Goal: Task Accomplishment & Management: Manage account settings

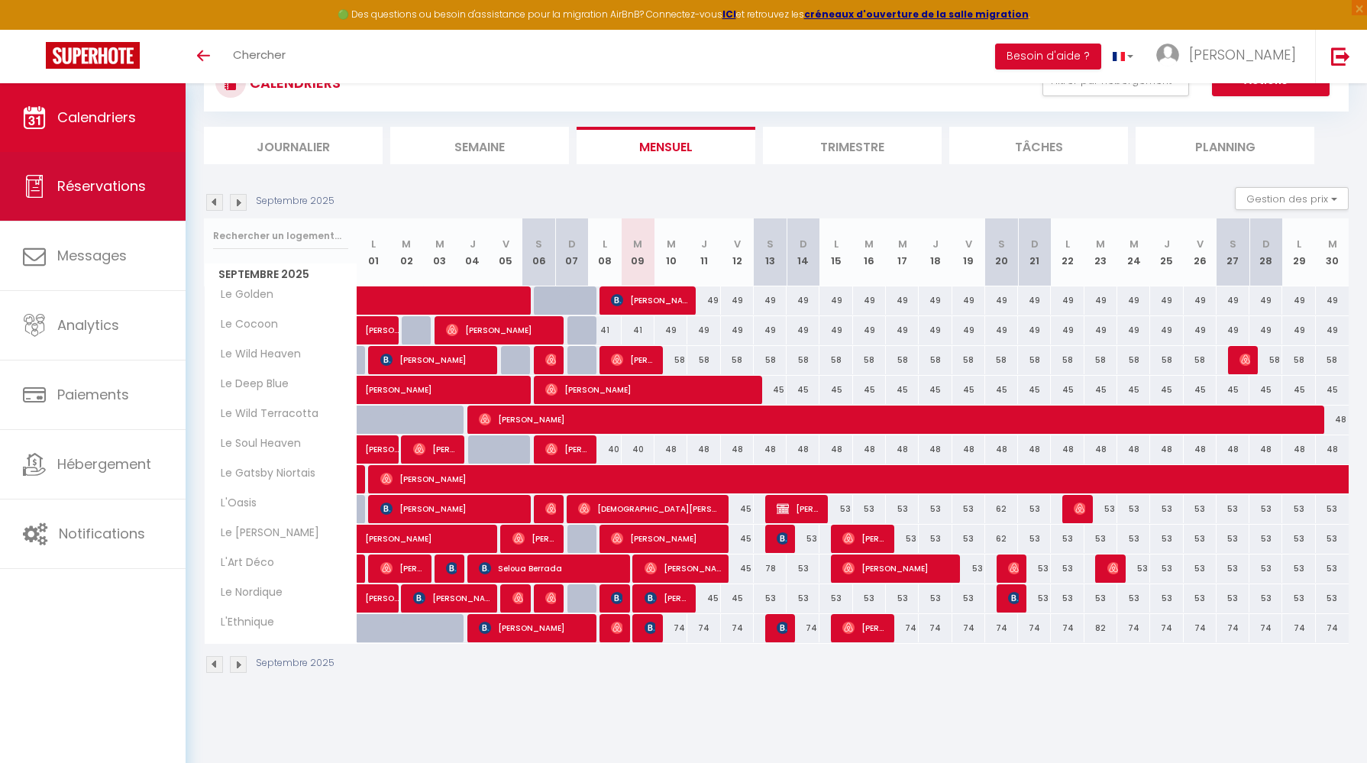
click at [100, 184] on span "Réservations" at bounding box center [101, 185] width 89 height 19
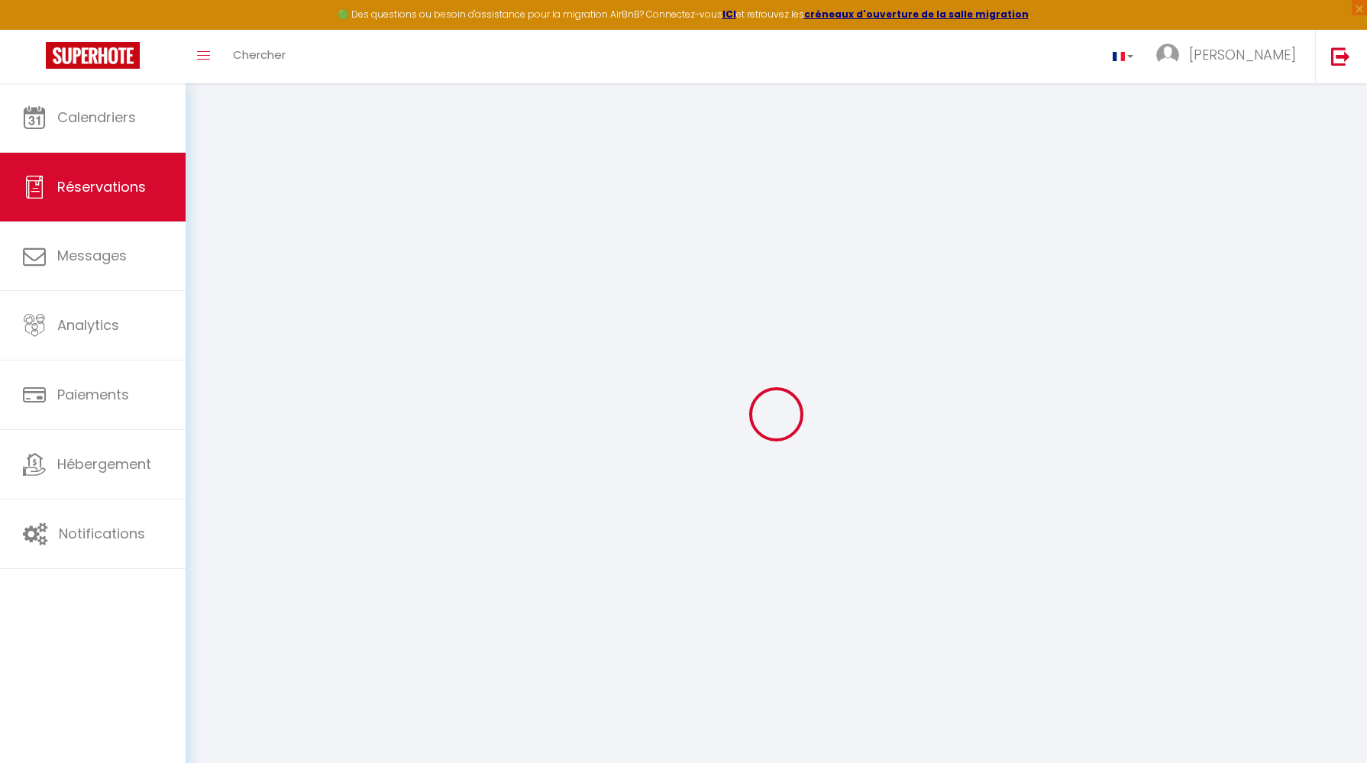
select select
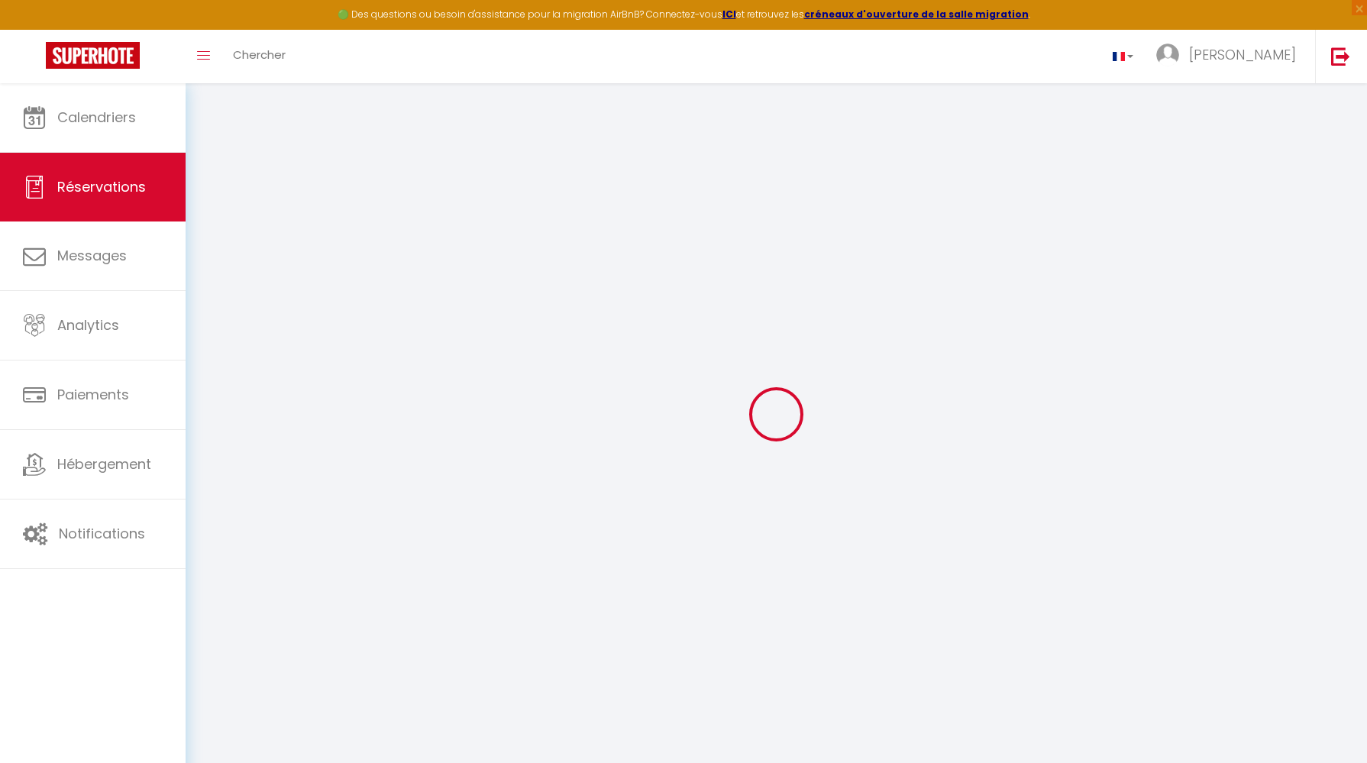
select select
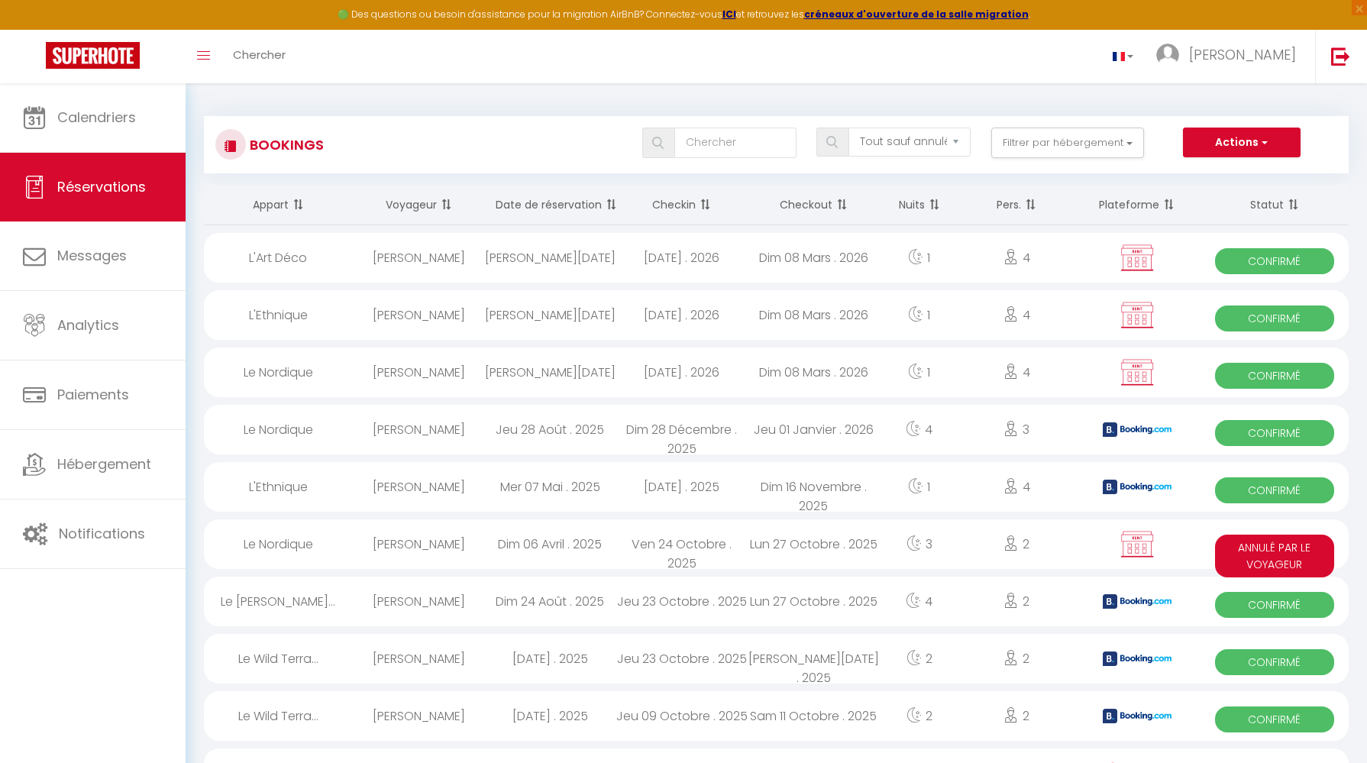
click at [254, 318] on div "L'Ethnique" at bounding box center [278, 315] width 149 height 50
select select "OK"
select select "KO"
select select "1"
select select "0"
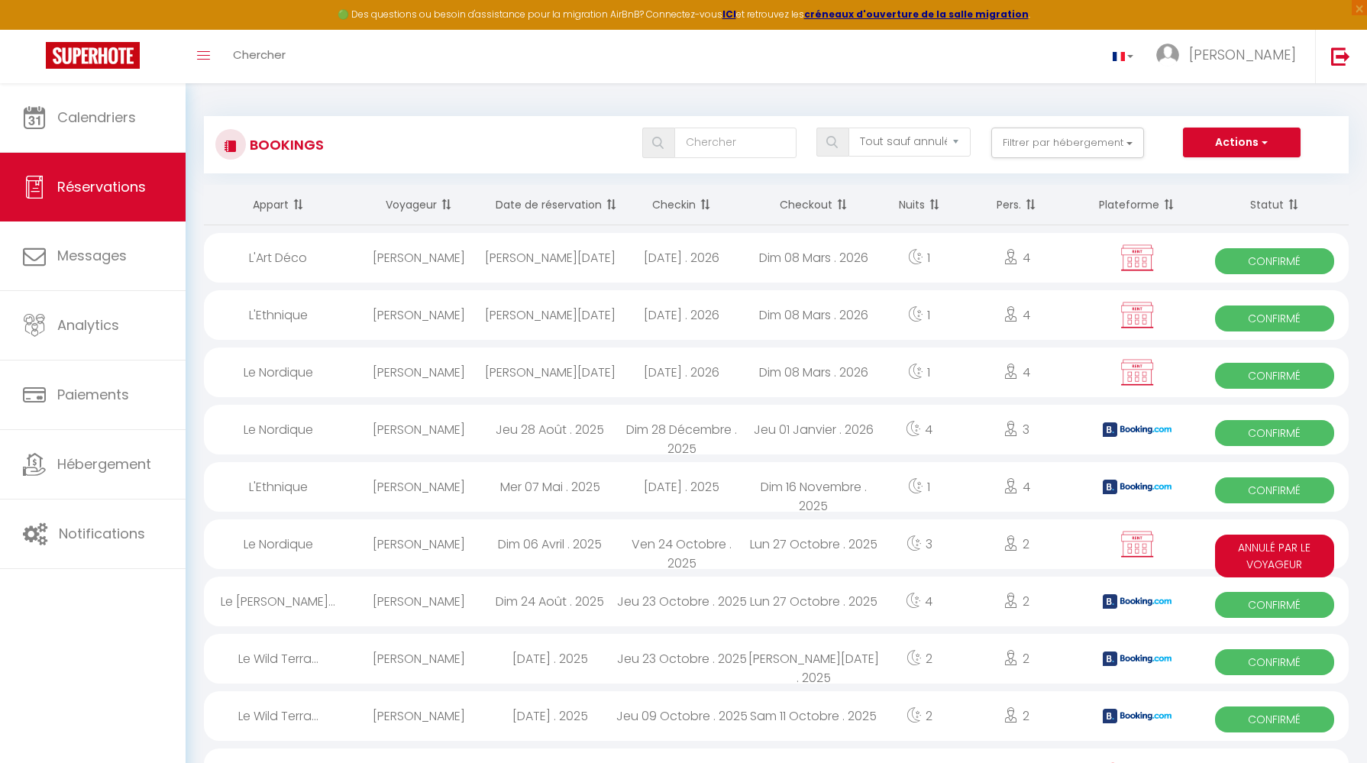
select select "1"
select select
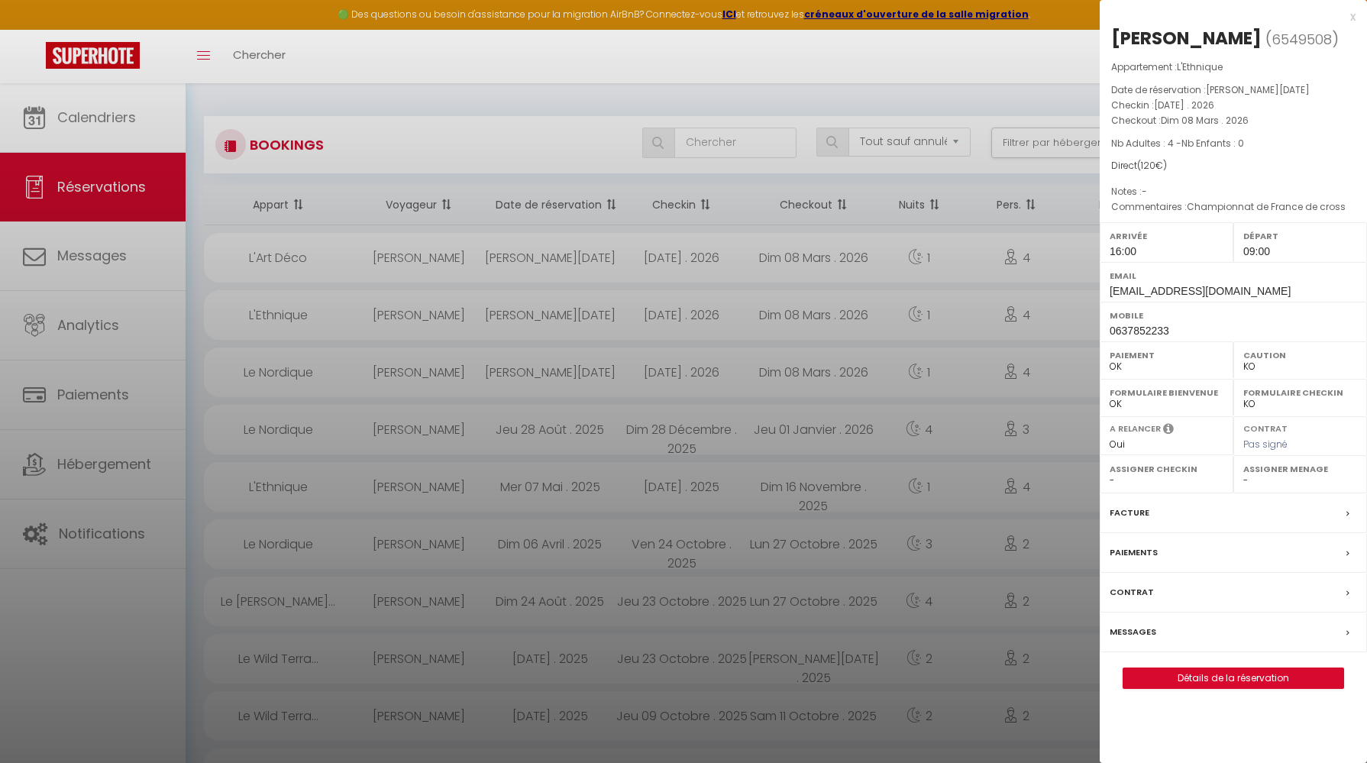
click at [98, 194] on div at bounding box center [683, 381] width 1367 height 763
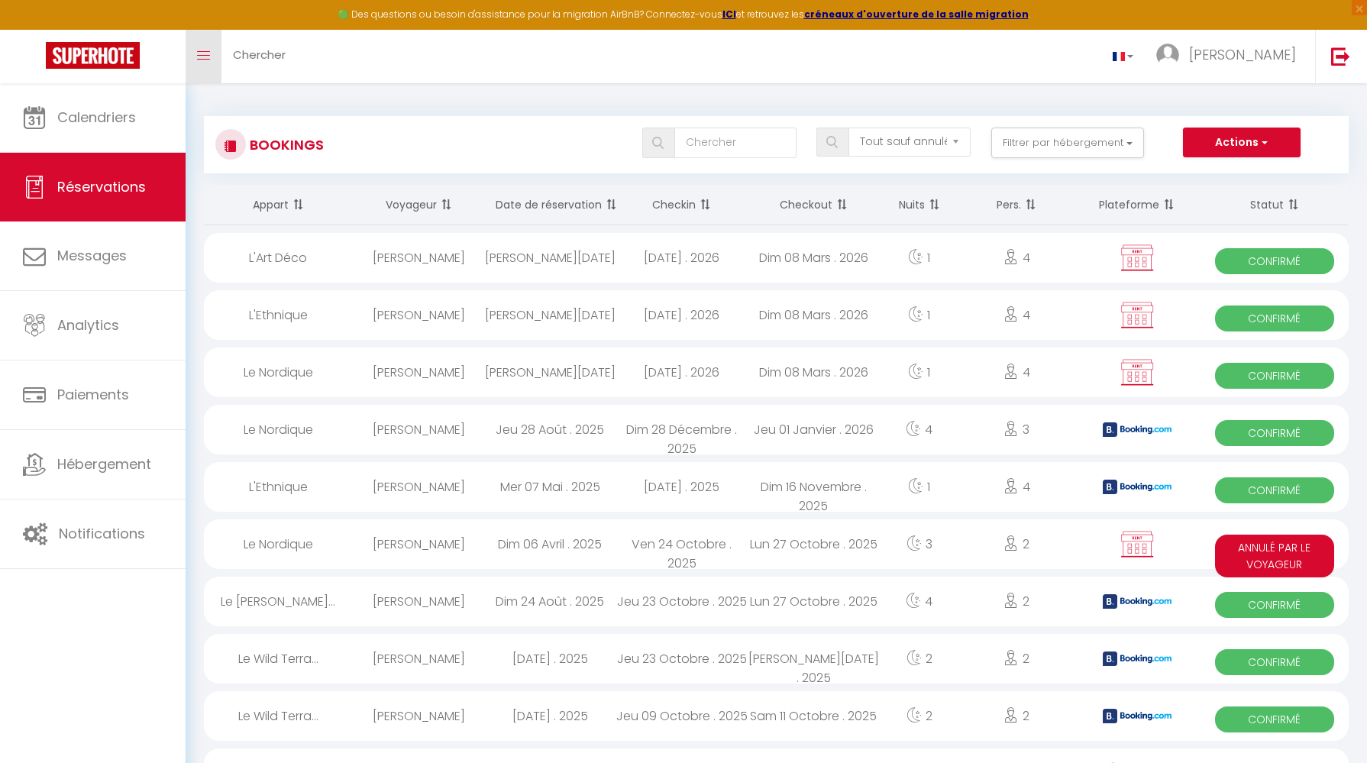
click at [200, 46] on link "Toggle menubar" at bounding box center [204, 56] width 36 height 53
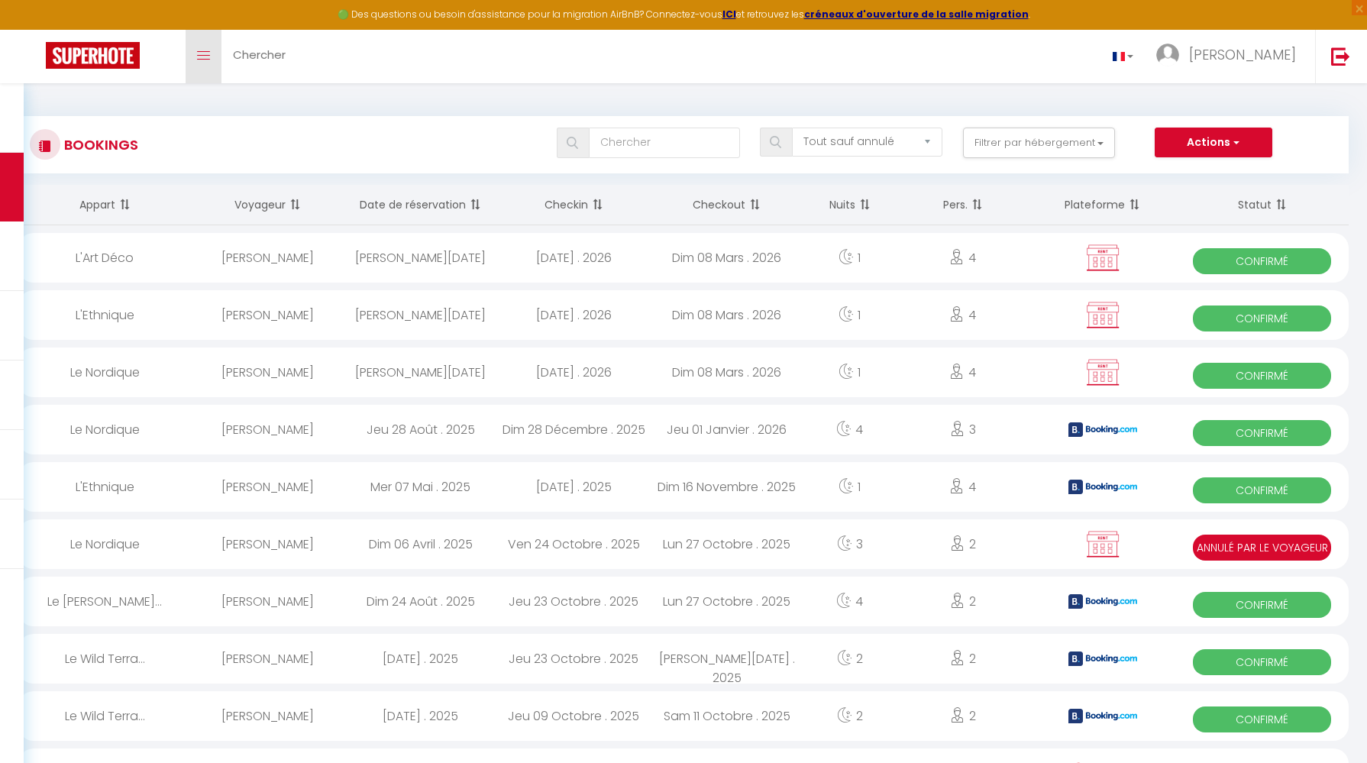
click at [200, 46] on link "Toggle menubar" at bounding box center [204, 56] width 36 height 53
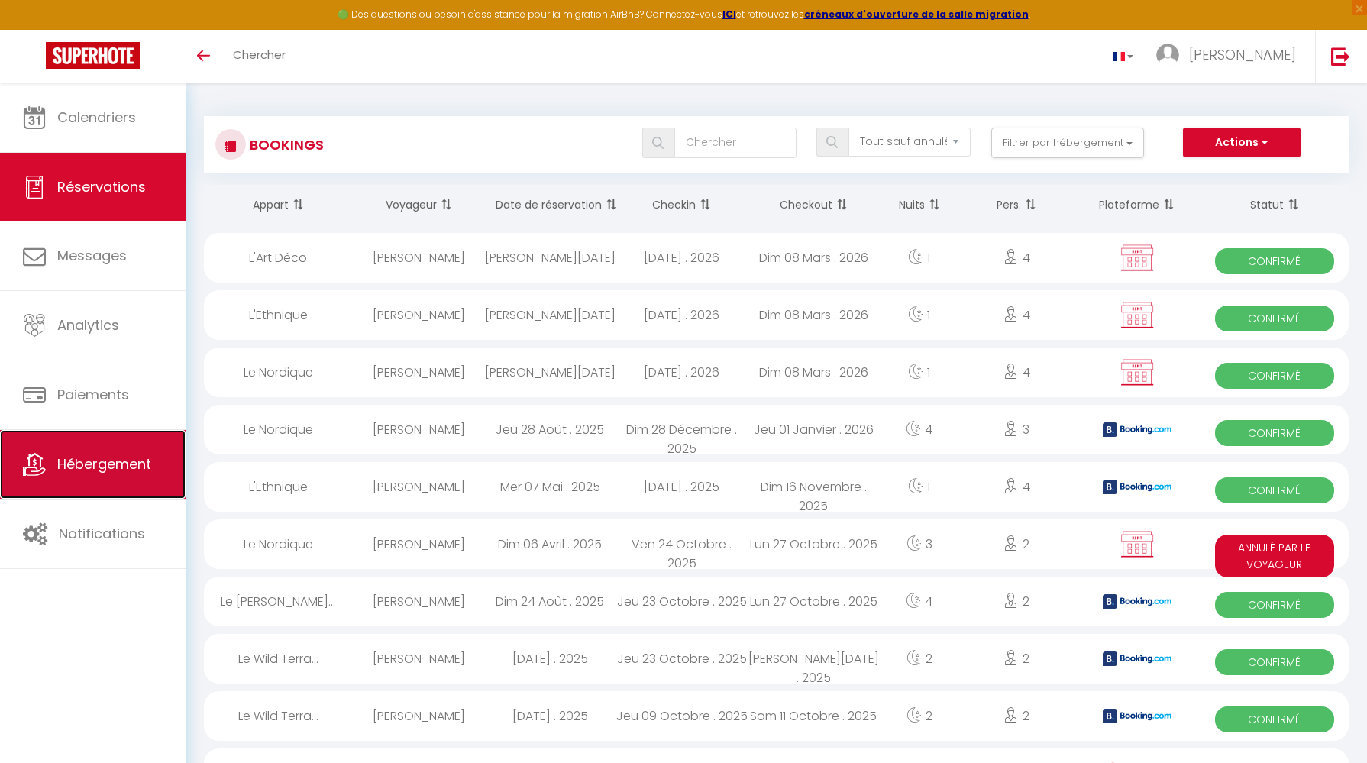
click at [109, 455] on span "Hébergement" at bounding box center [104, 463] width 94 height 19
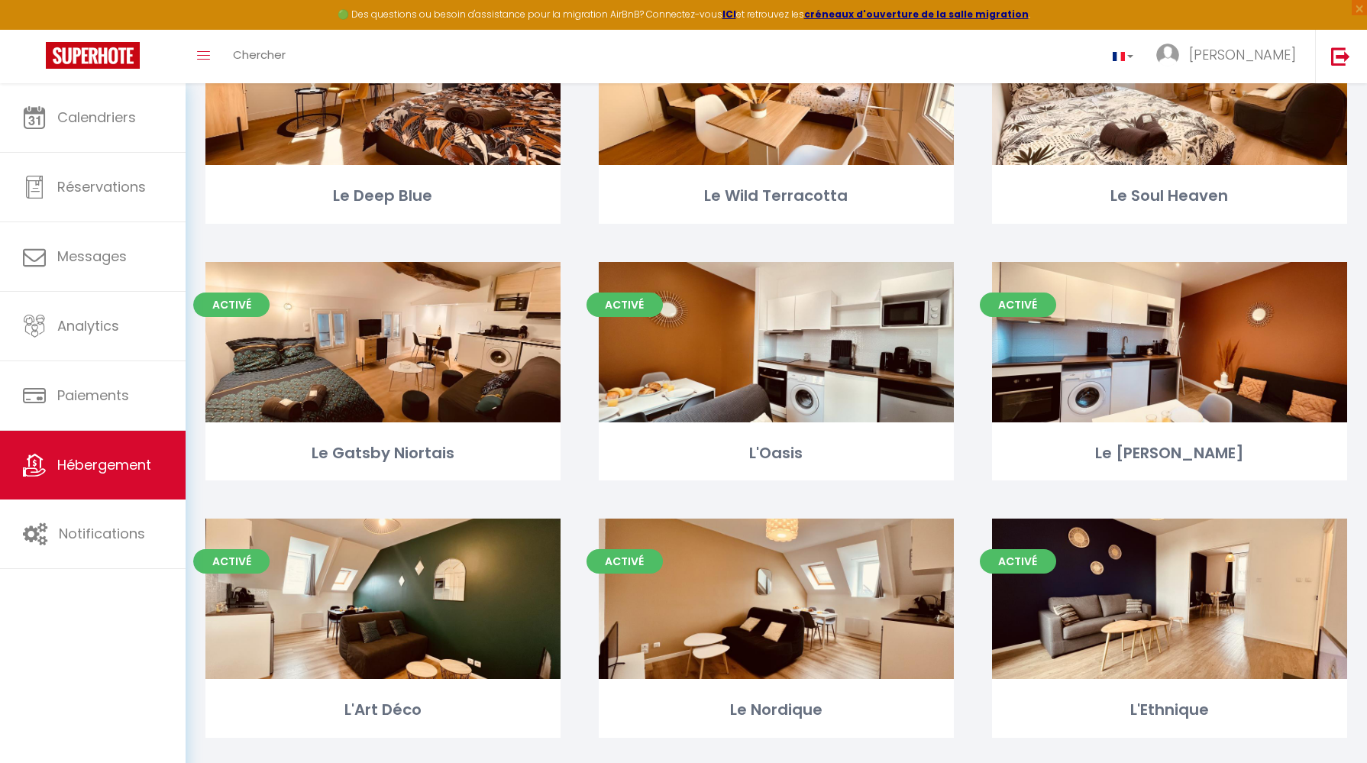
scroll to position [479, 0]
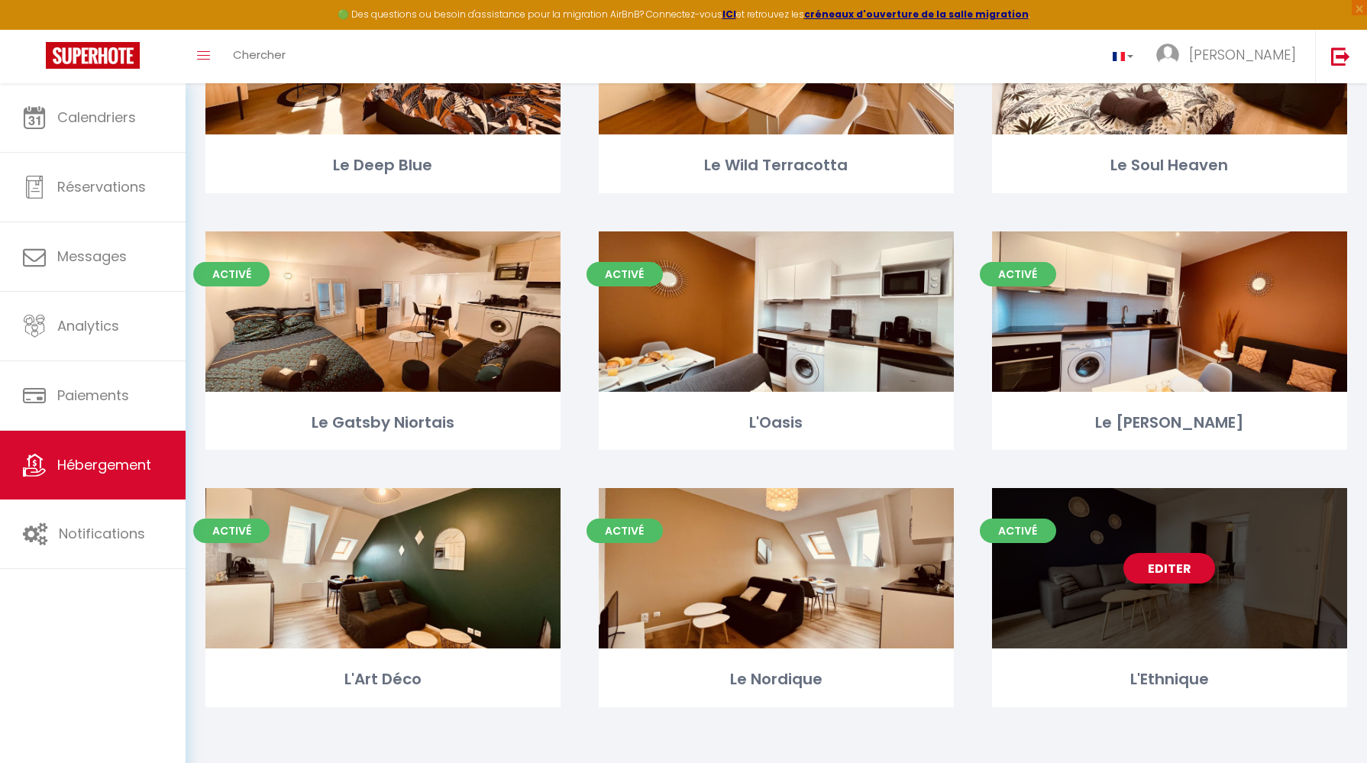
click at [1177, 560] on link "Editer" at bounding box center [1169, 568] width 92 height 31
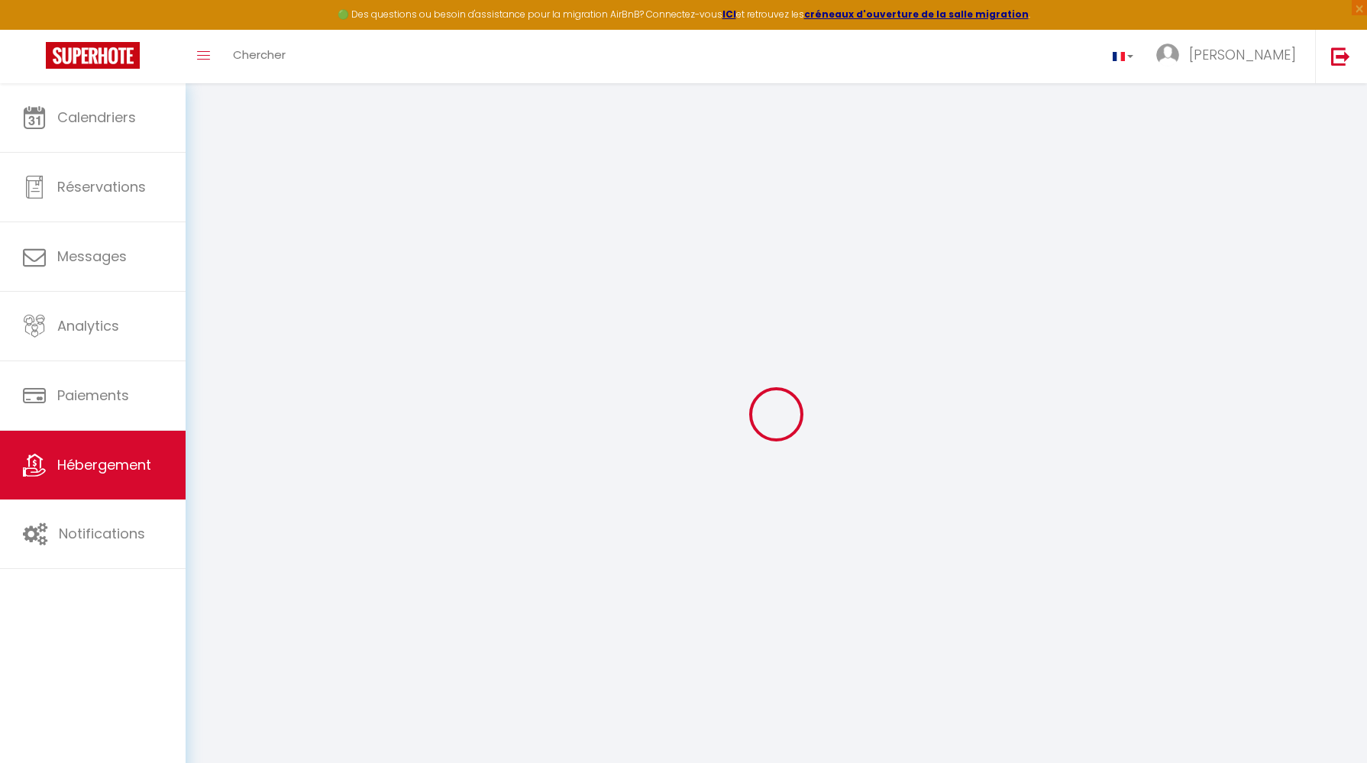
type input "L'Ethnique"
type input "PARLEMENTIA"
type input "SAS"
type input "24 ALLEE CAVALIERE"
type input "44500"
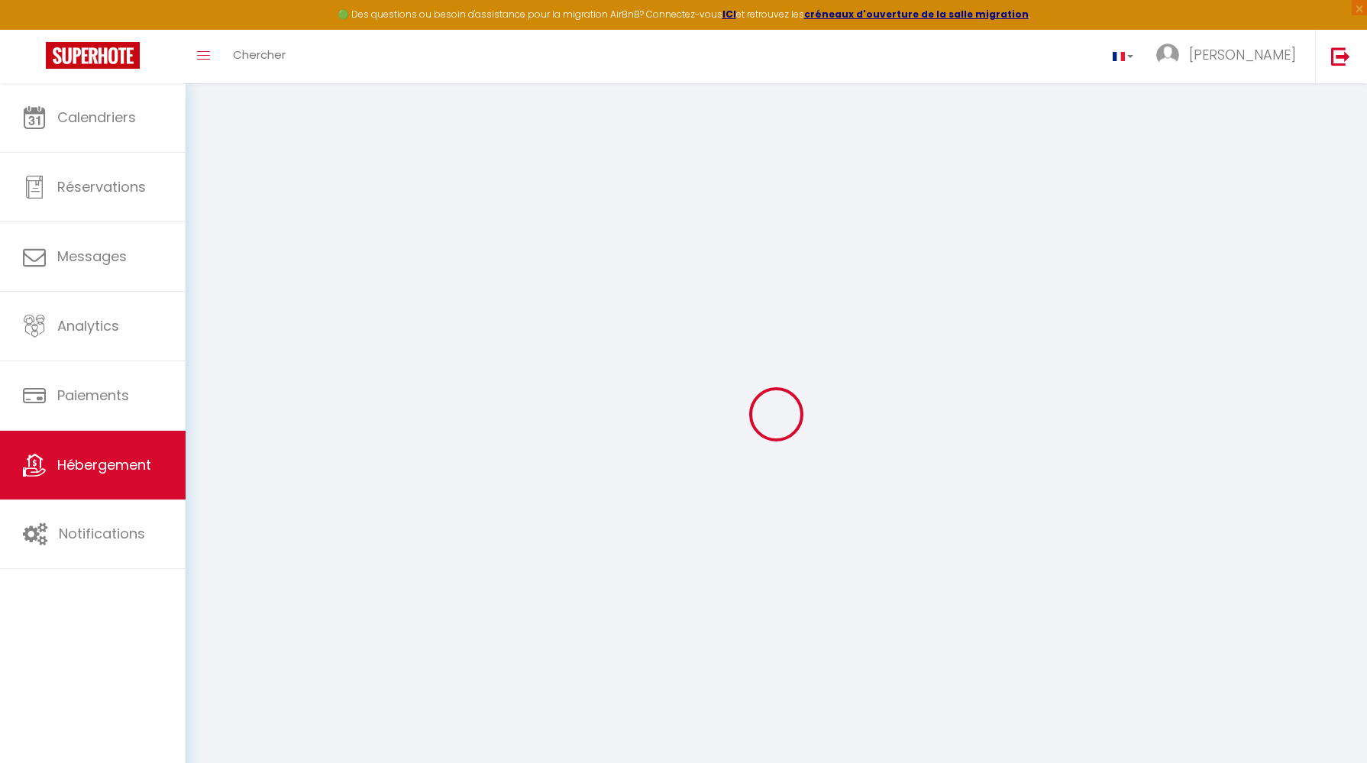
type input "[GEOGRAPHIC_DATA]"
select select "6"
select select "2"
type input "95"
type input "30"
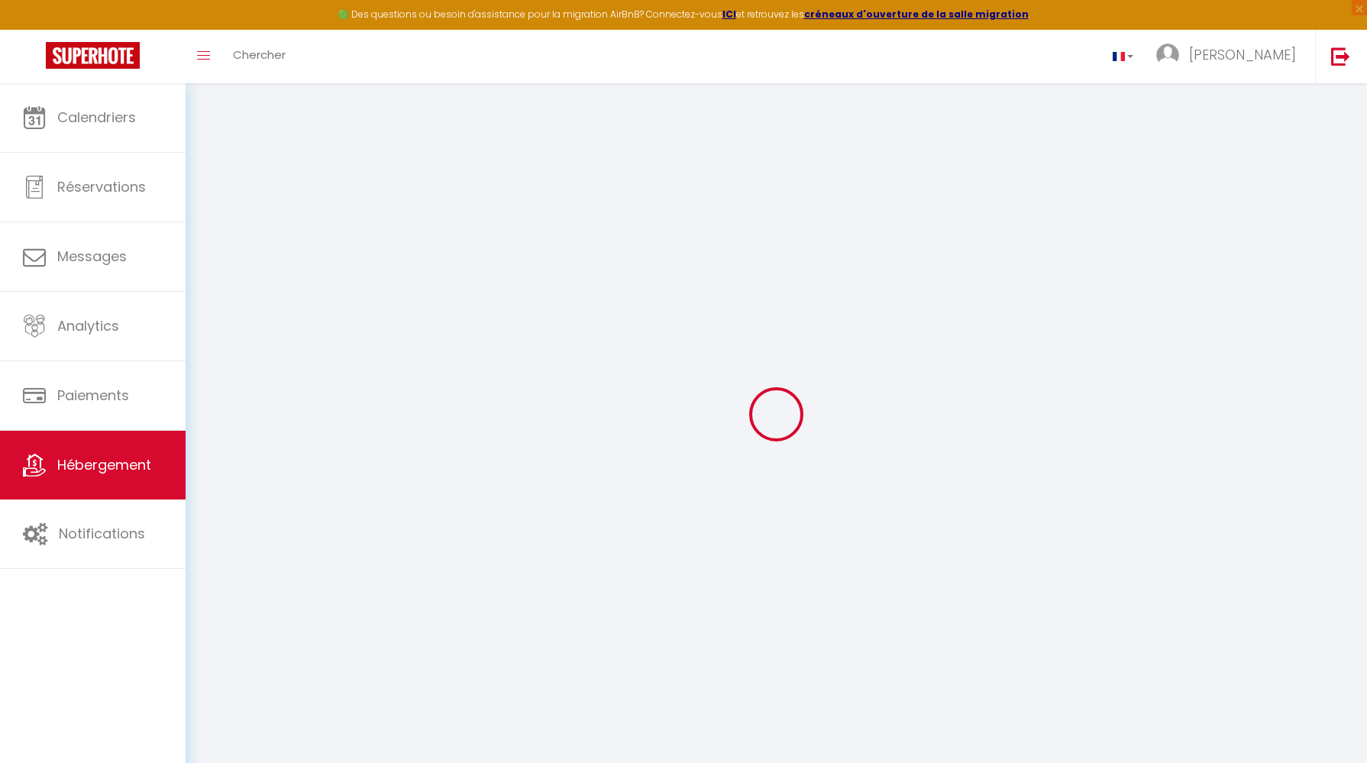
type input "5.50"
type input "2.50"
type input "300"
select select
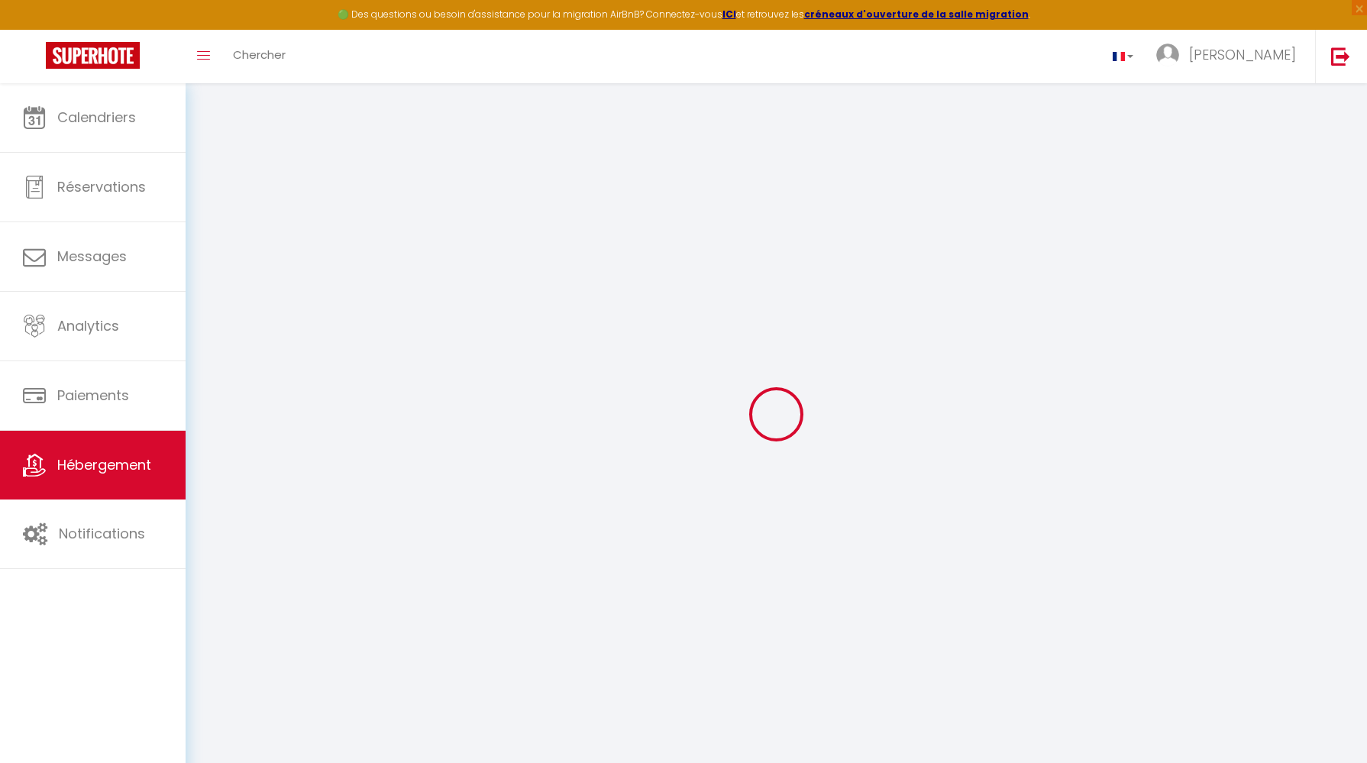
select select
type input "[STREET_ADDRESS][PERSON_NAME]"
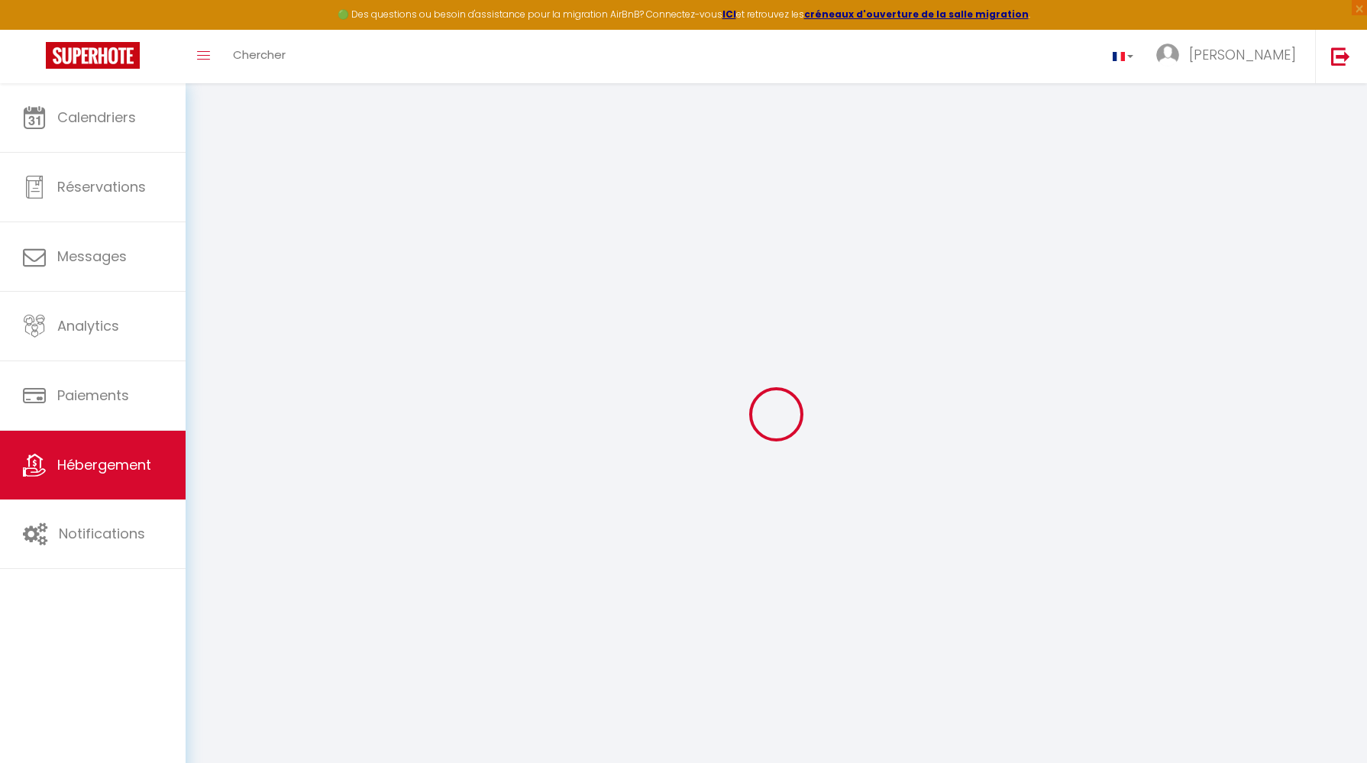
type input "29270"
type input "Carhaix-Plouguer"
type input "[EMAIL_ADDRESS][DOMAIN_NAME]"
select select
checkbox input "false"
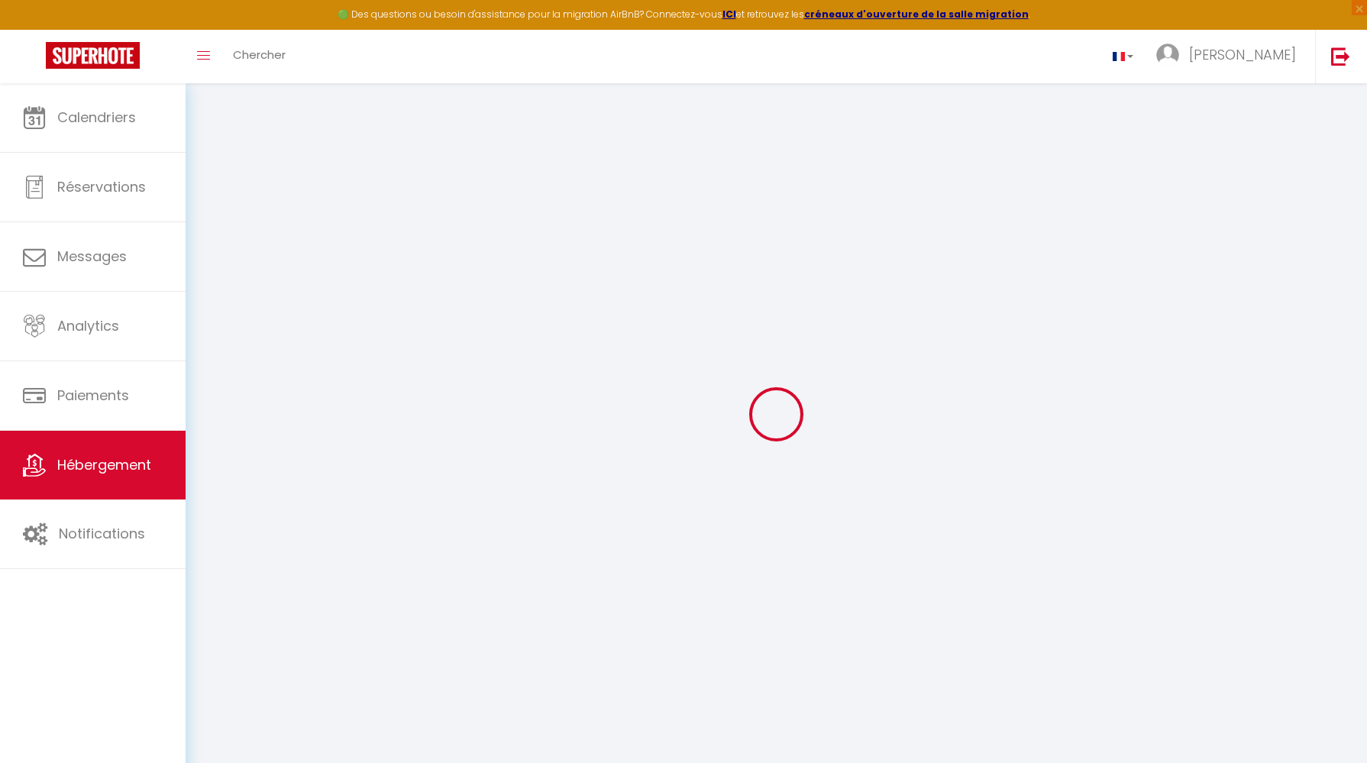
checkbox input "false"
radio input "true"
select select
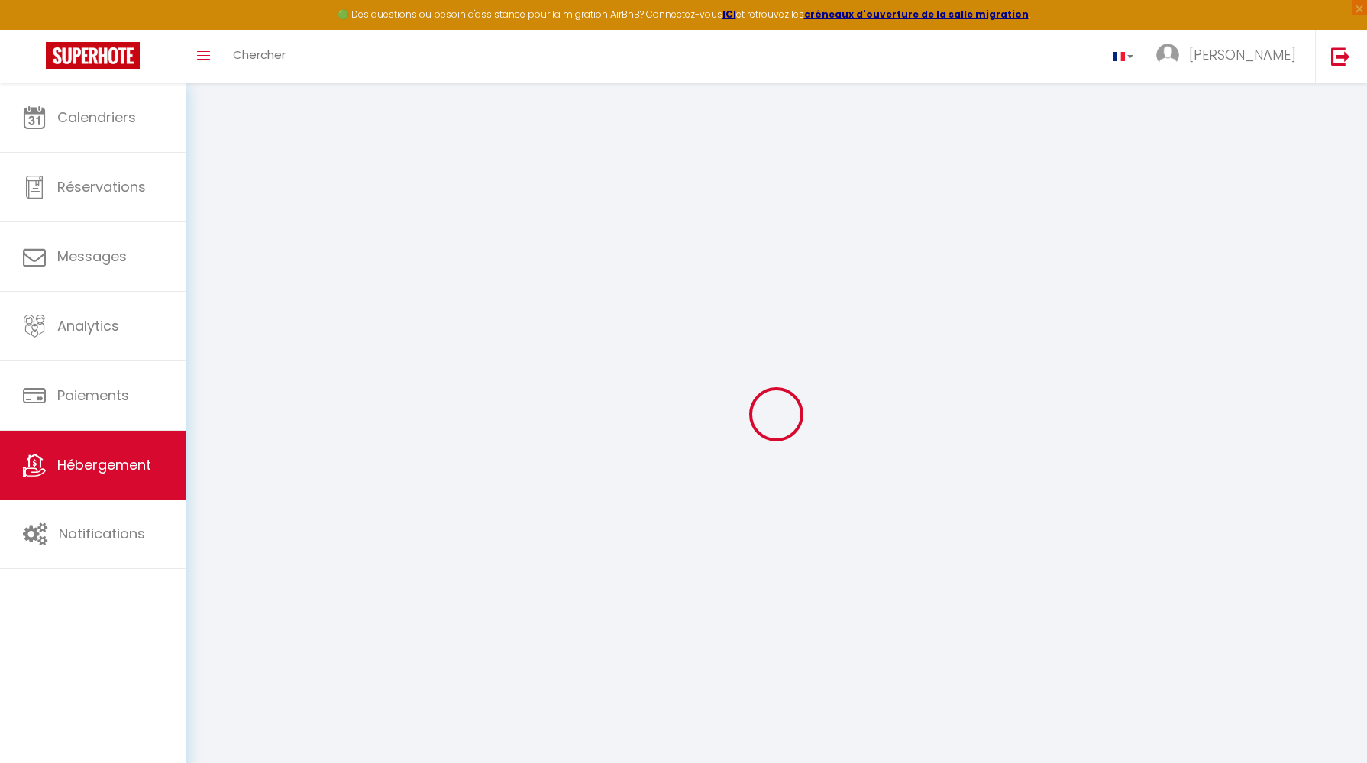
select select
type input "0"
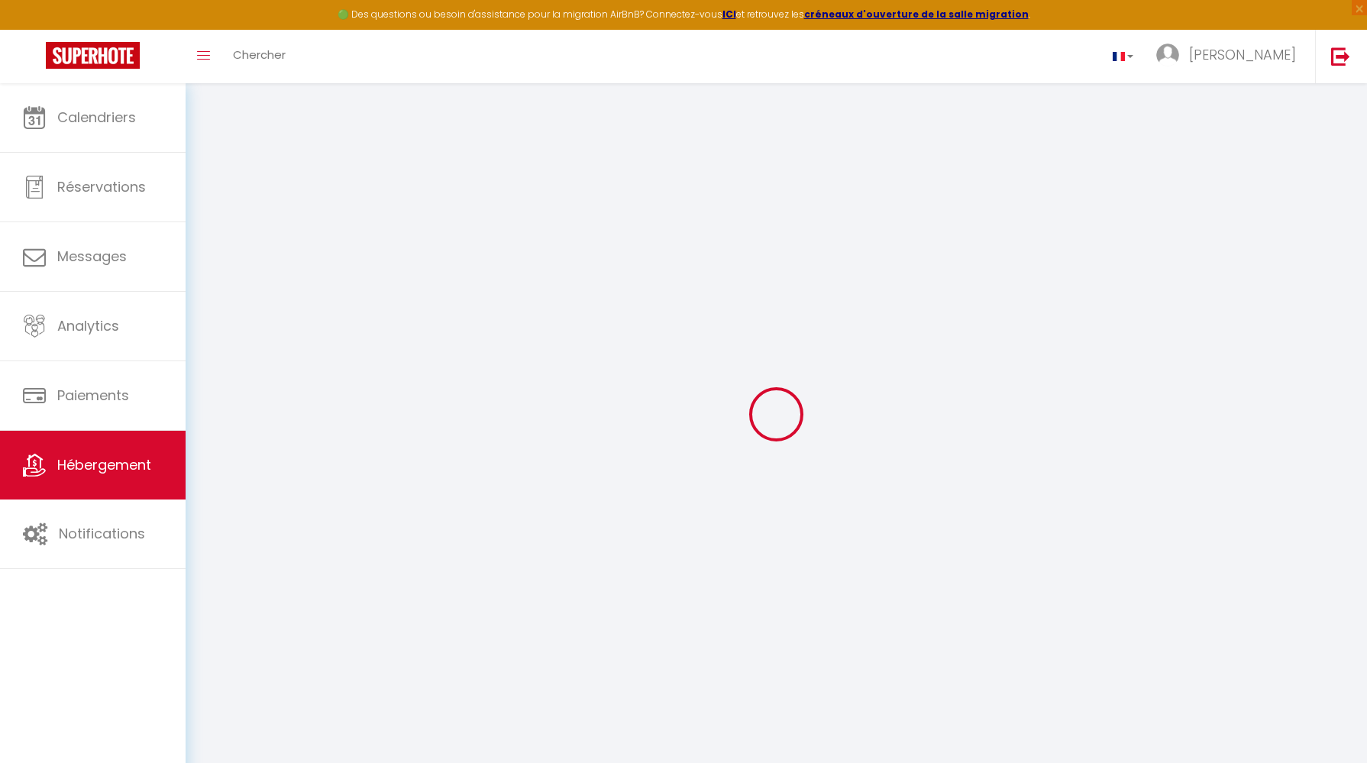
select select
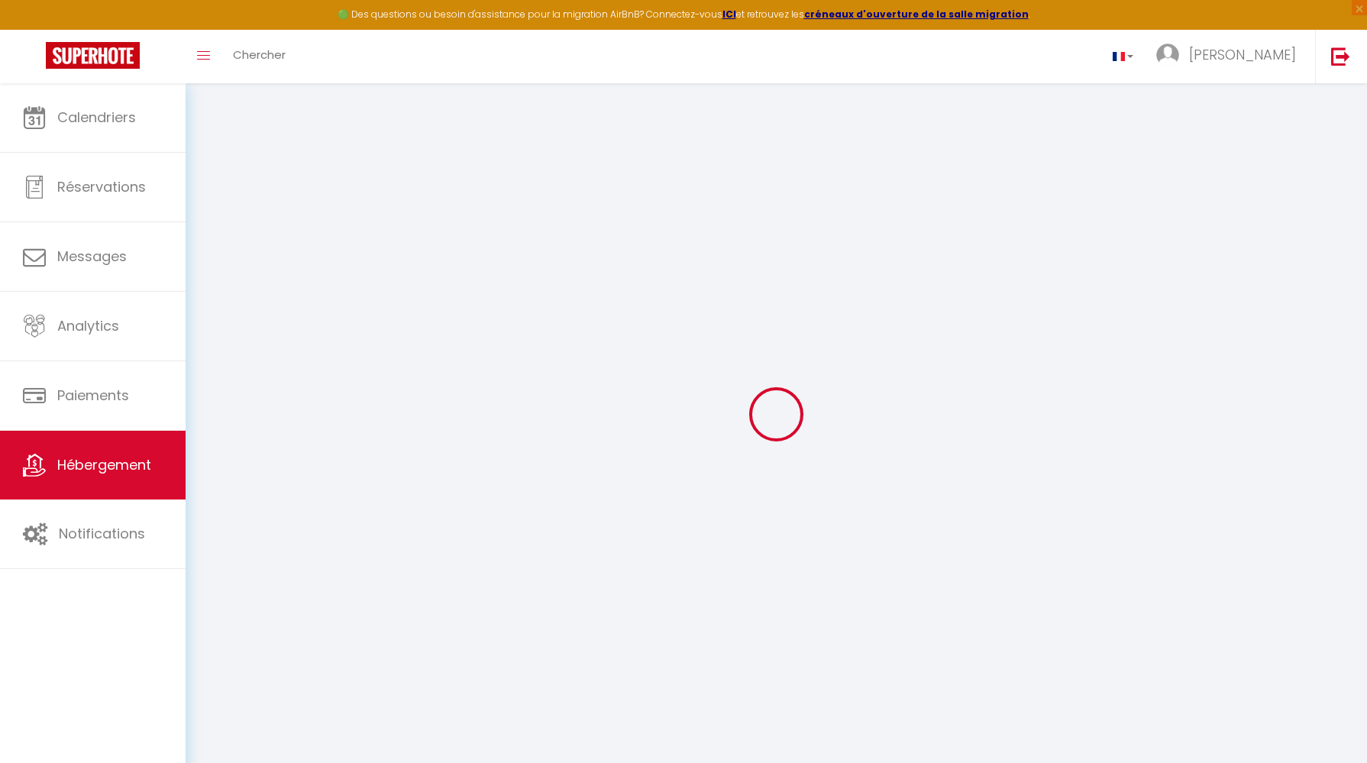
select select
checkbox input "false"
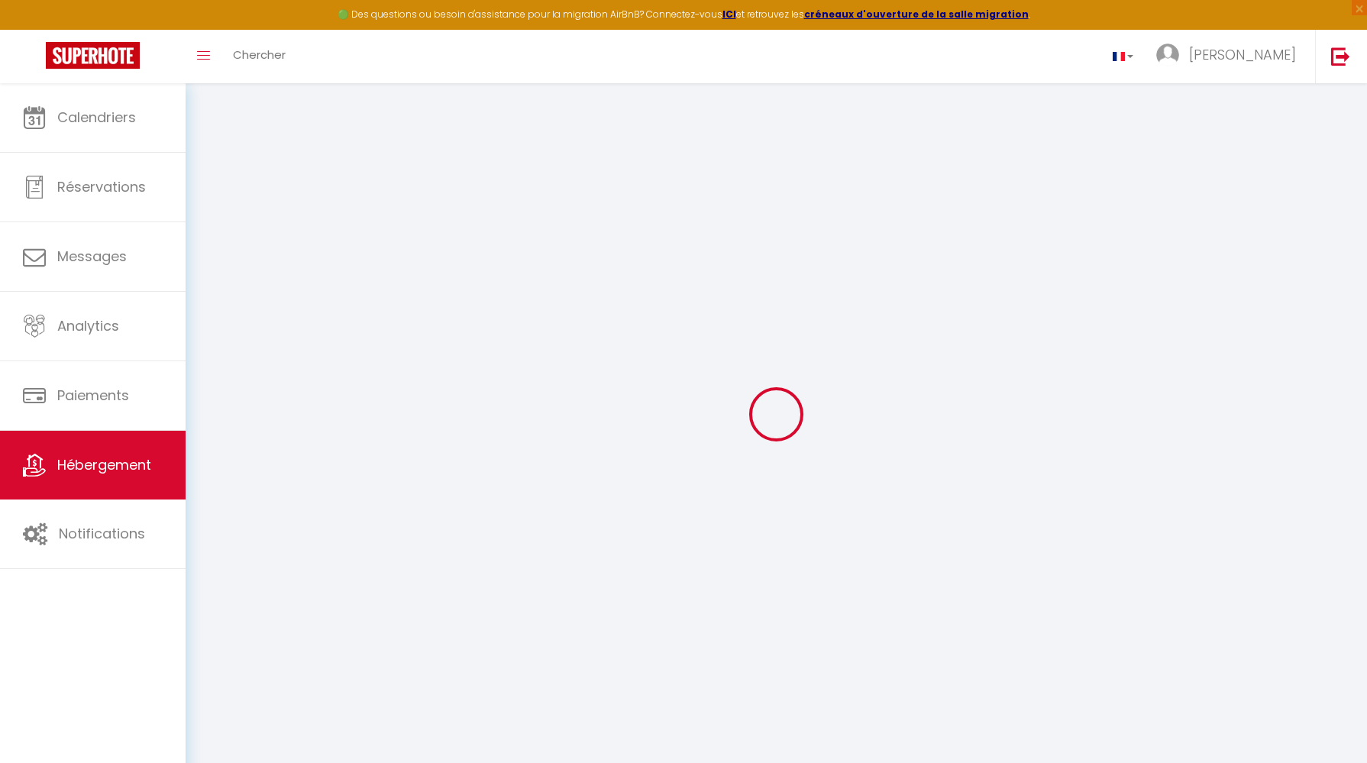
checkbox input "false"
select select
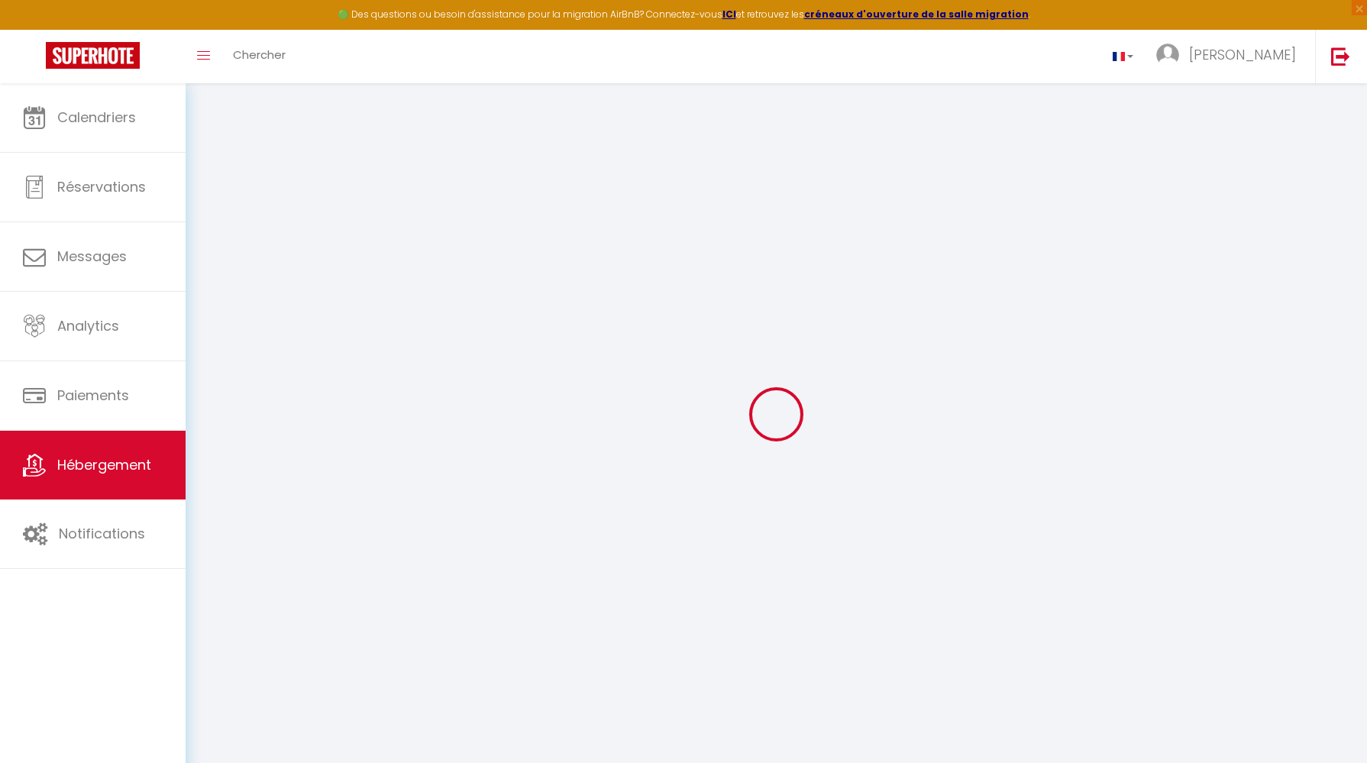
select select
checkbox input "false"
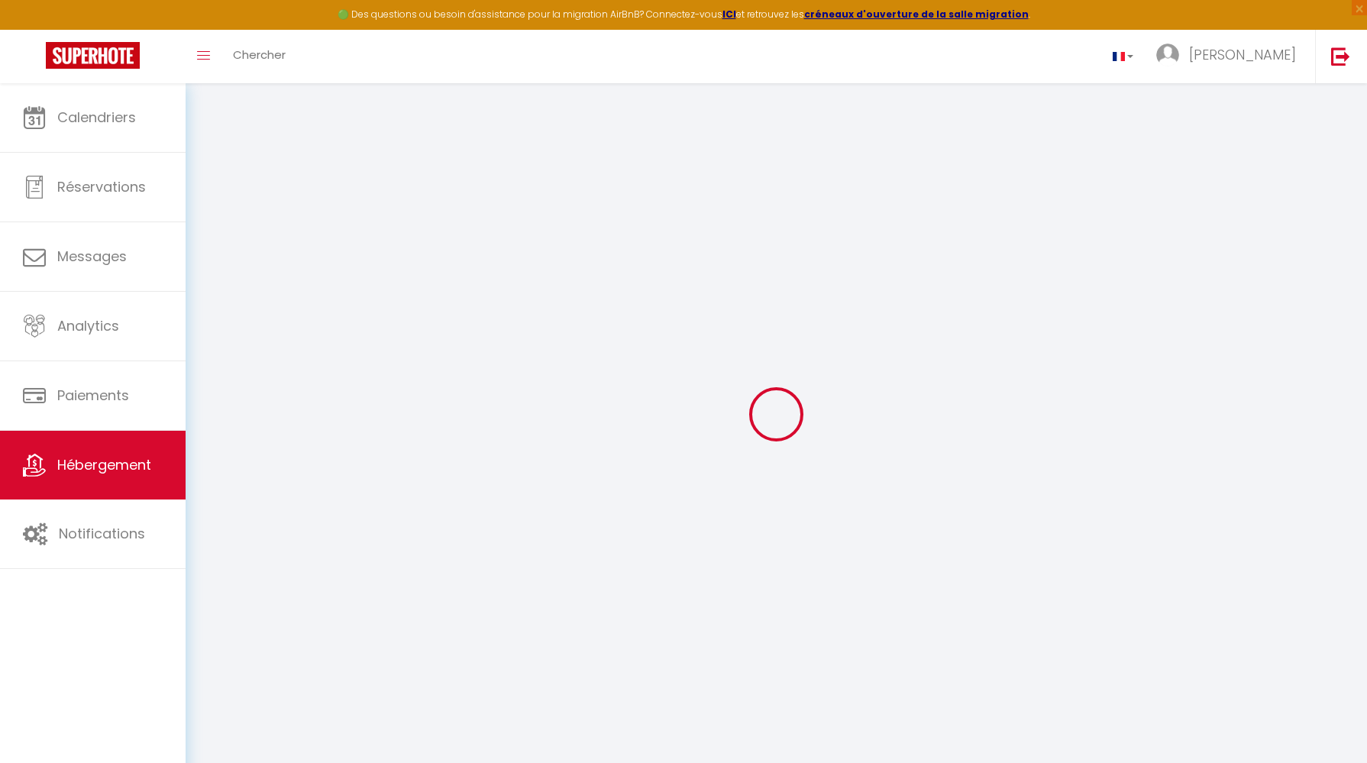
checkbox input "false"
select select
checkbox input "false"
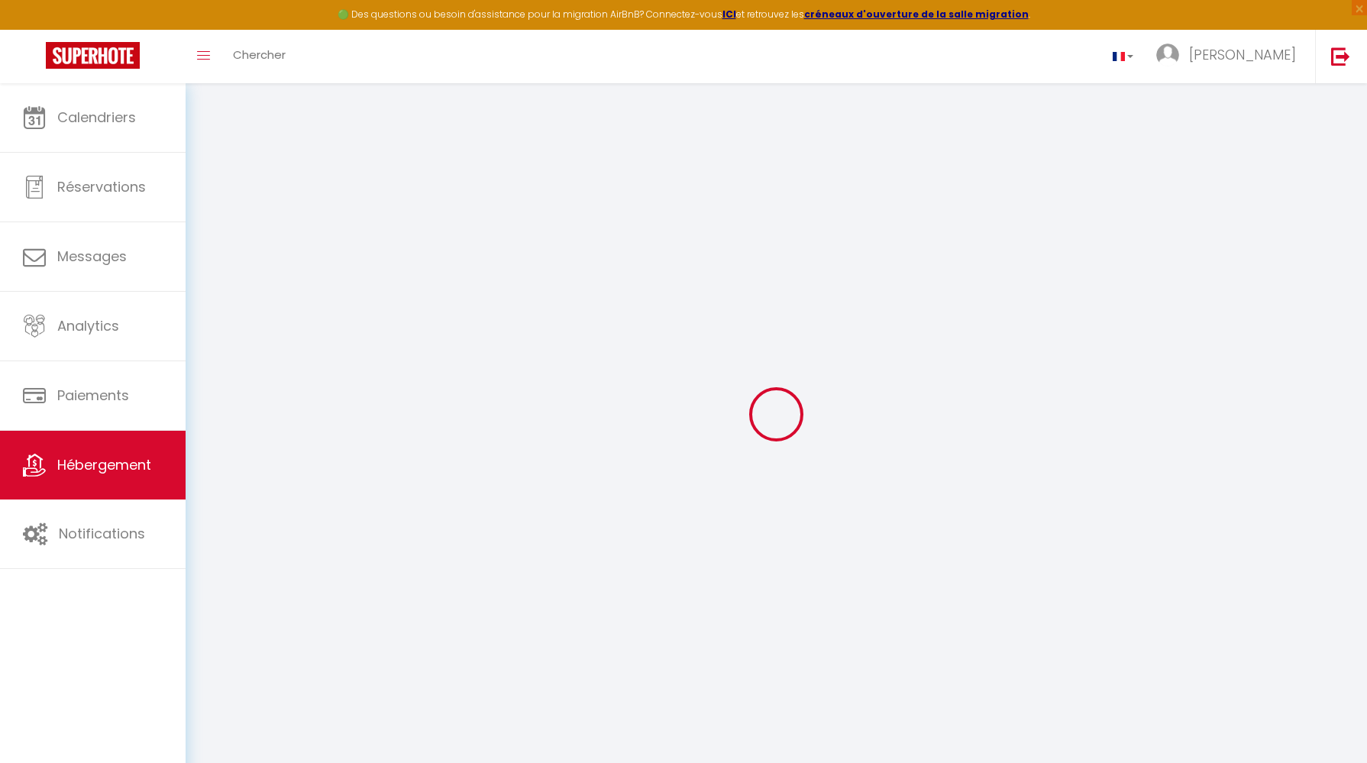
checkbox input "false"
select select
checkbox input "false"
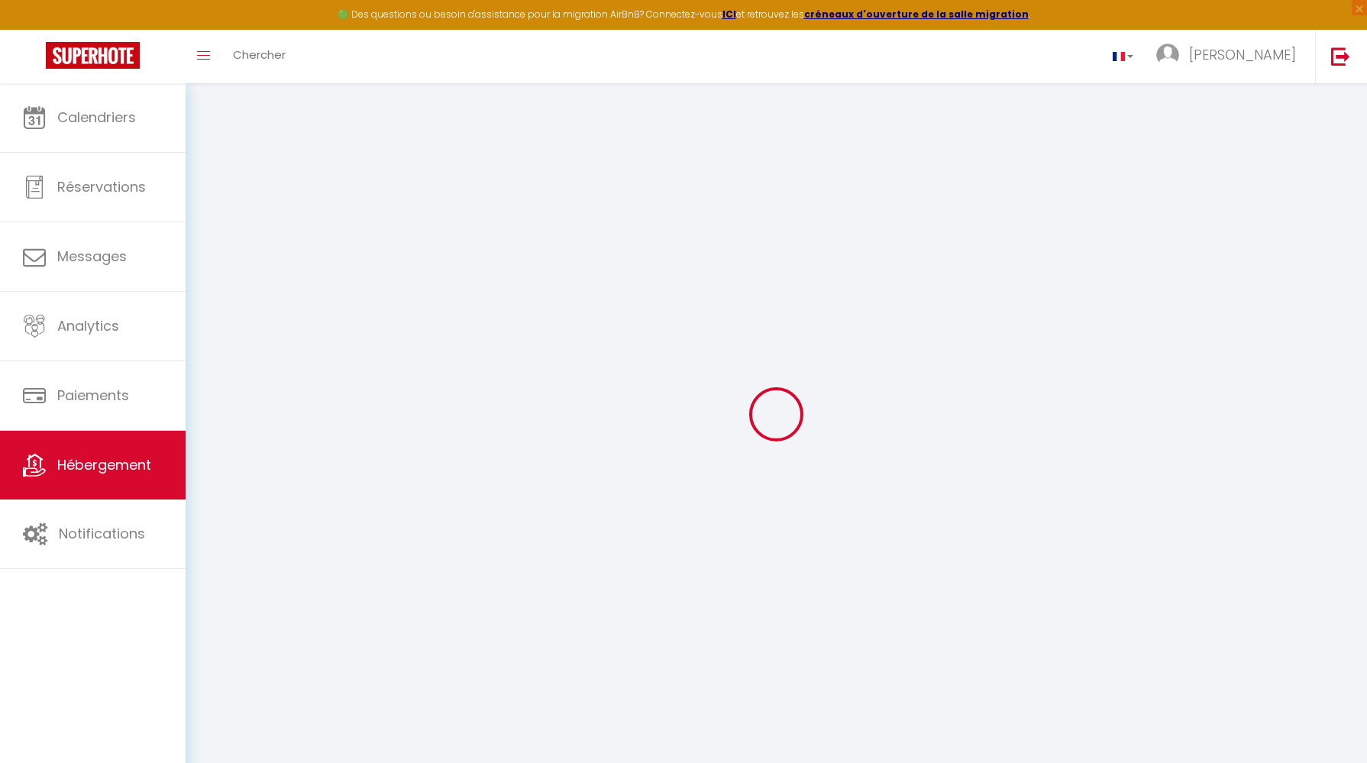
checkbox input "false"
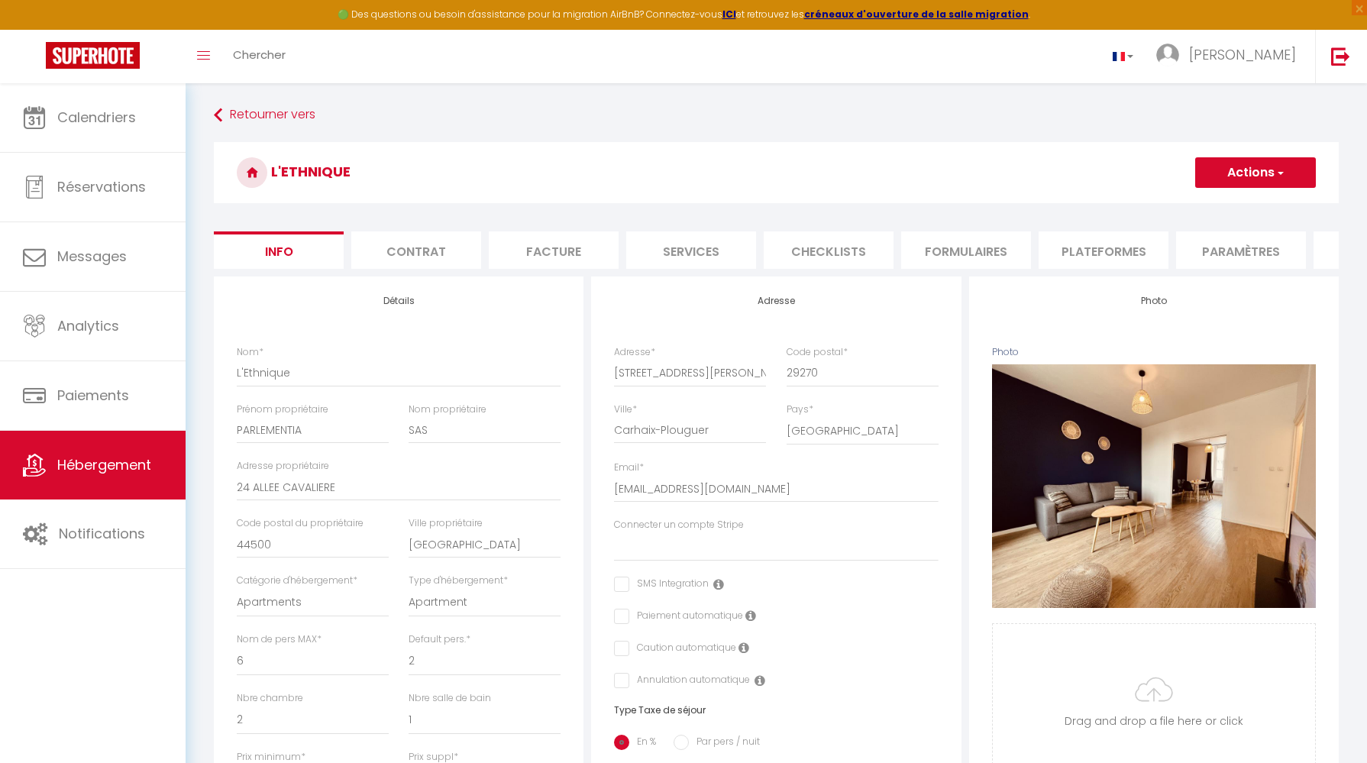
select select
checkbox input "false"
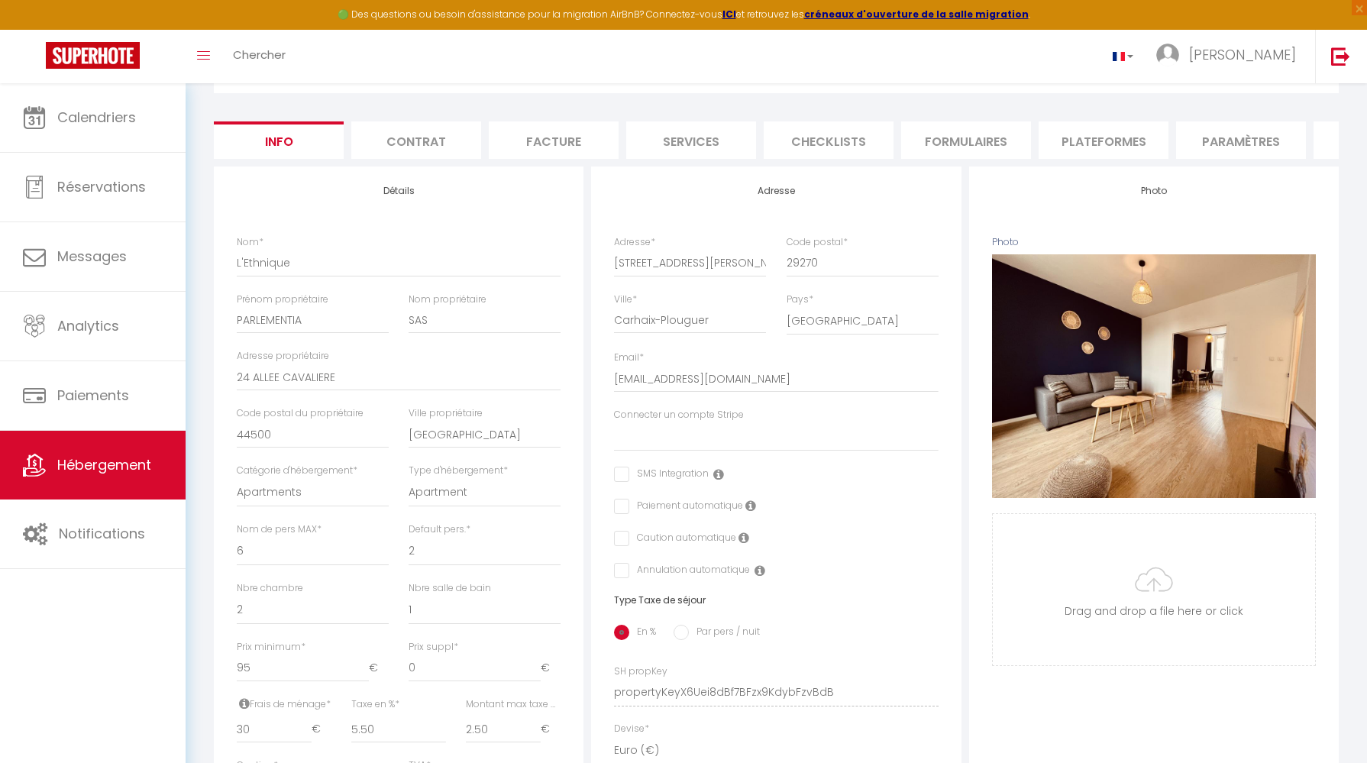
scroll to position [111, 0]
click at [729, 149] on li "Services" at bounding box center [691, 139] width 130 height 37
select select
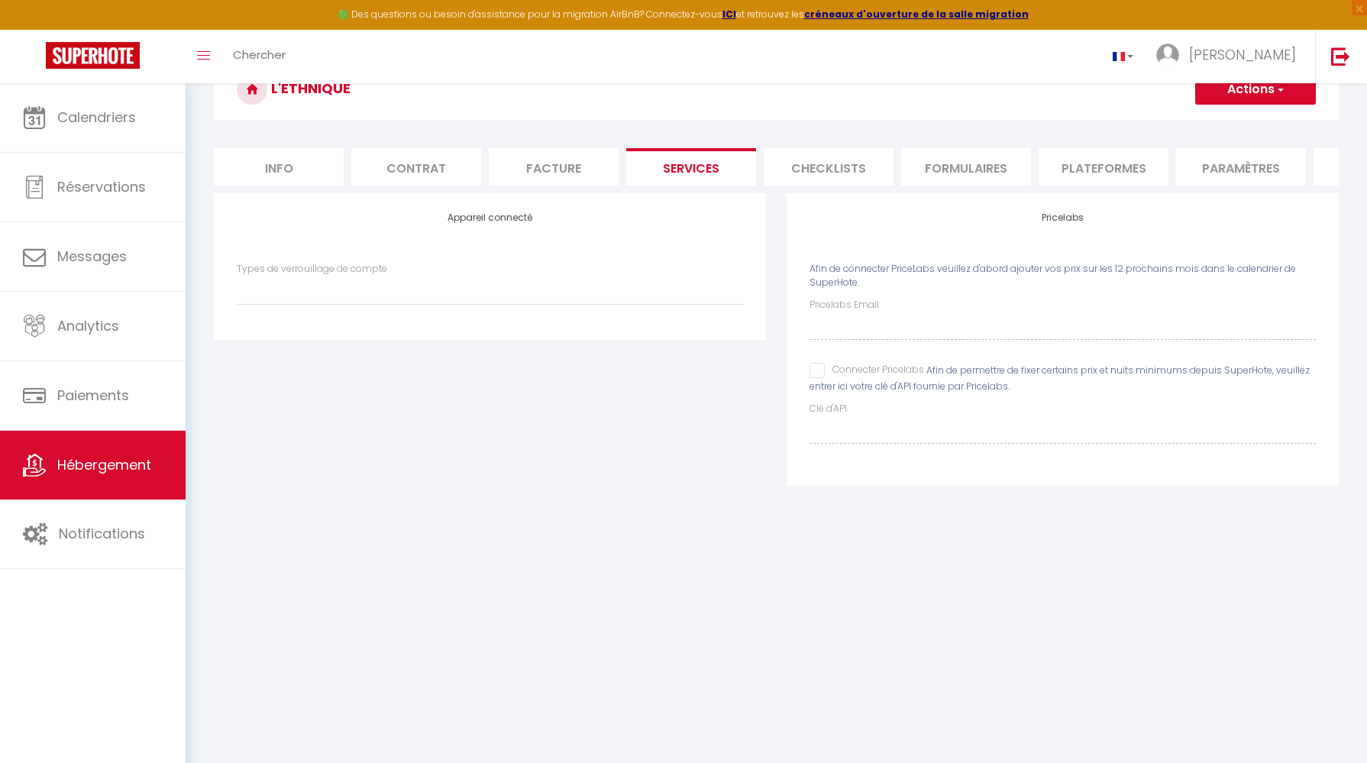
scroll to position [83, 0]
click at [858, 157] on li "Checklists" at bounding box center [829, 166] width 130 height 37
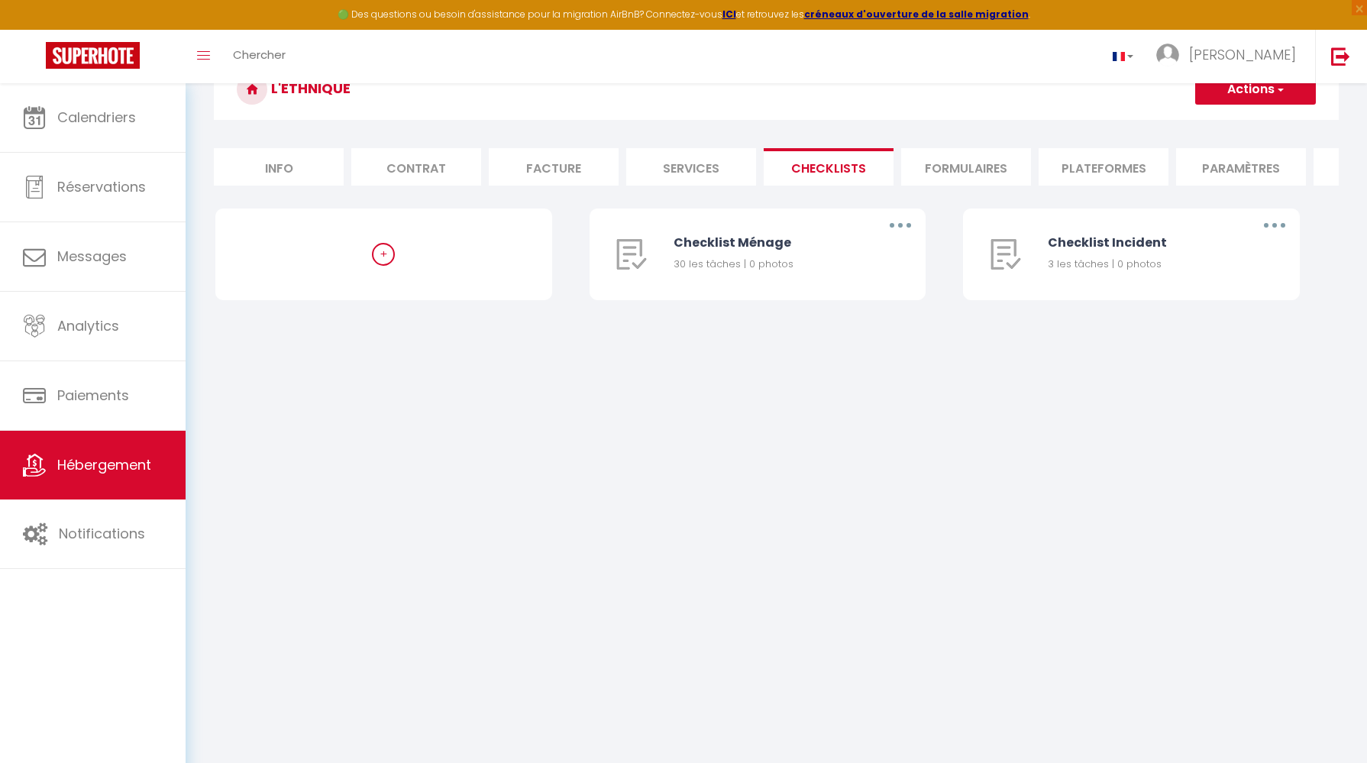
click at [291, 169] on li "Info" at bounding box center [279, 166] width 130 height 37
select select
checkbox input "false"
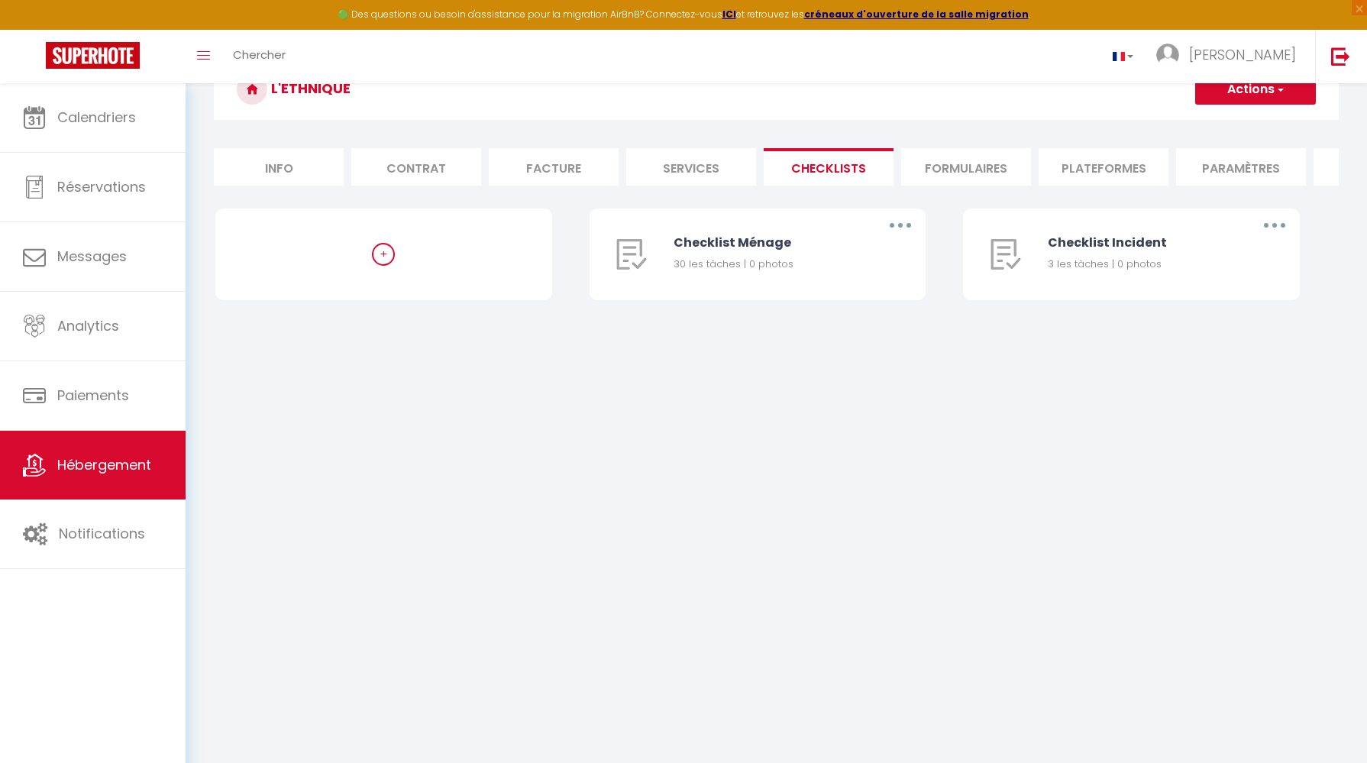
checkbox input "false"
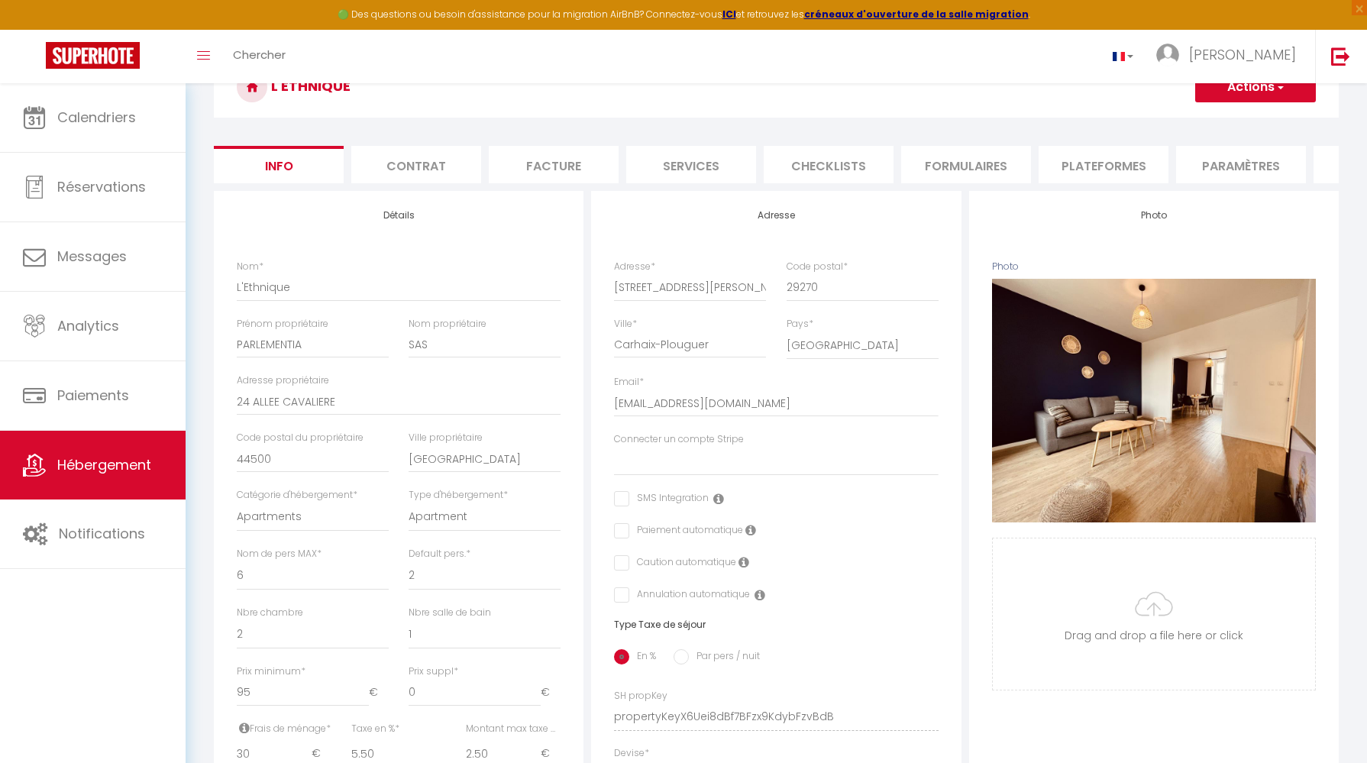
scroll to position [84, 0]
click at [429, 172] on li "Contrat" at bounding box center [416, 165] width 130 height 37
select select
checkbox input "false"
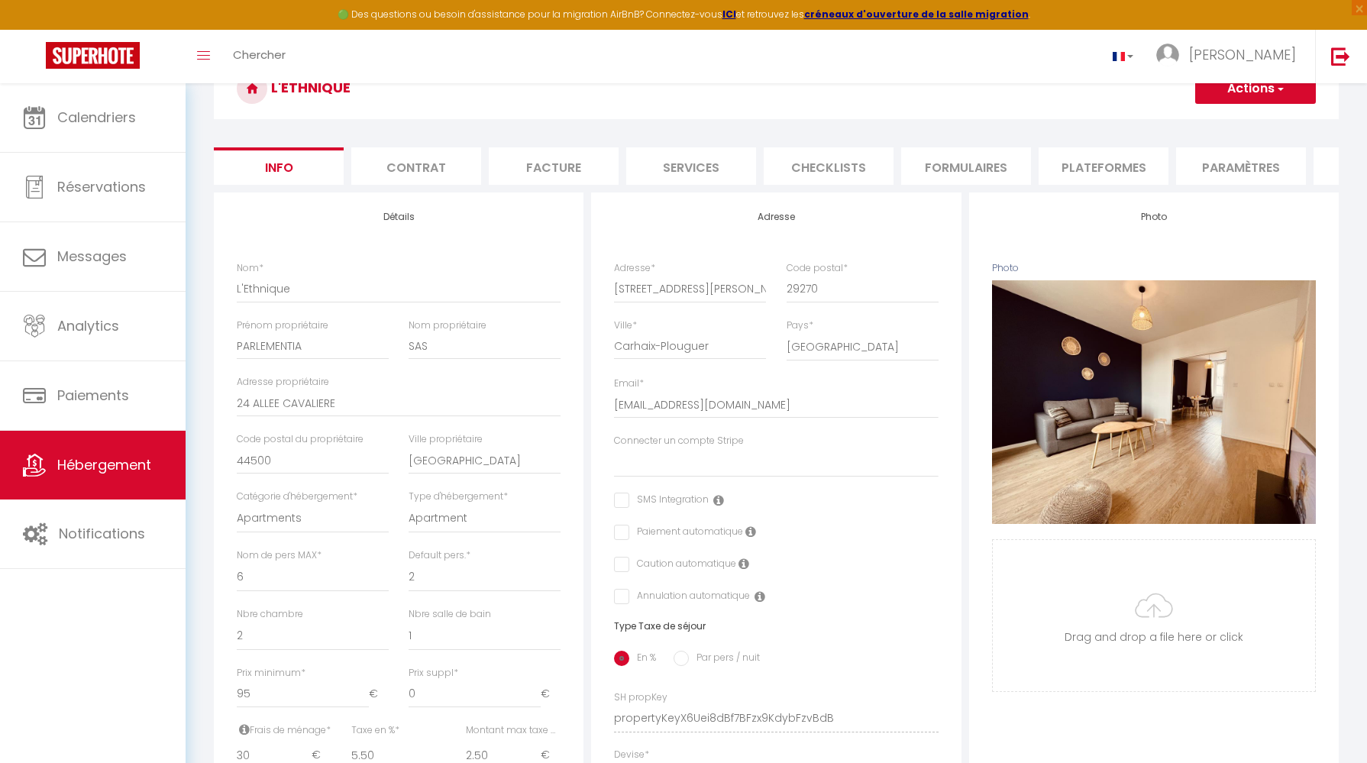
checkbox input "false"
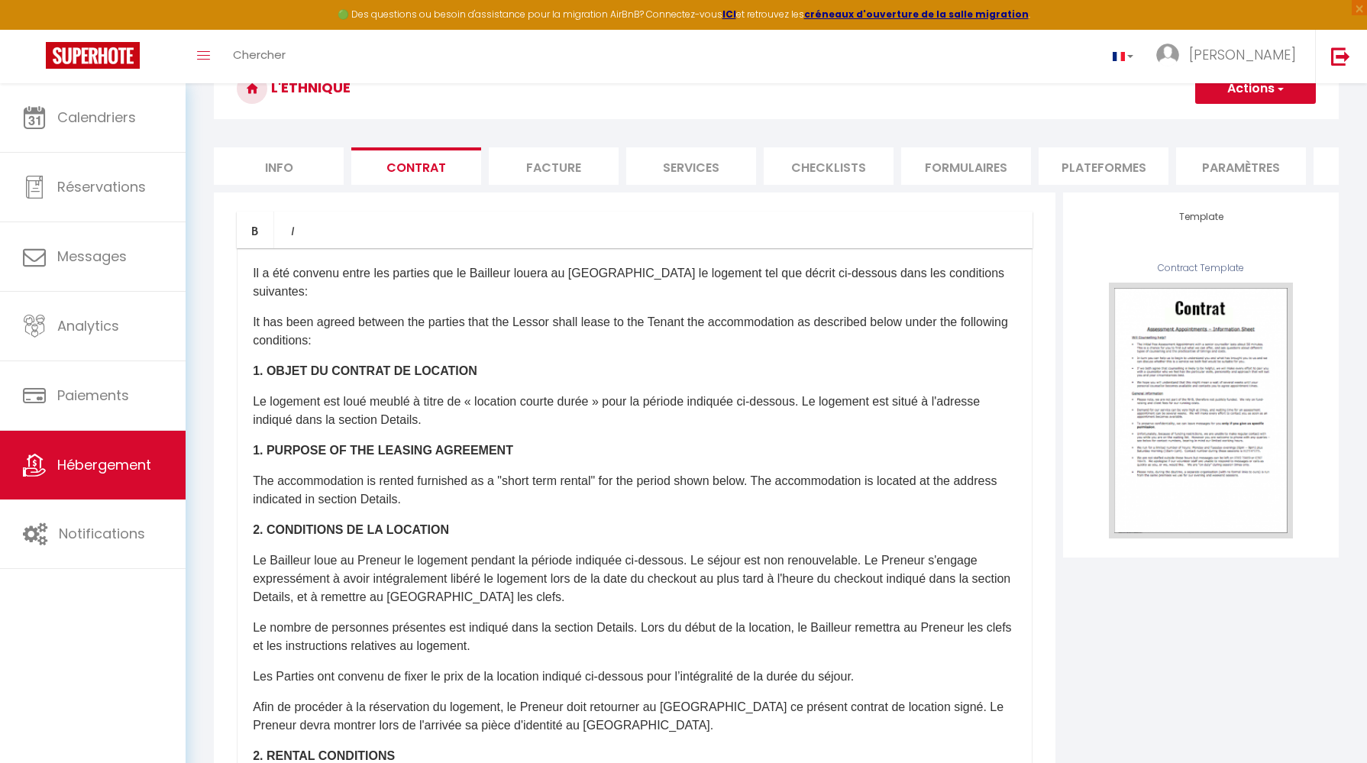
click at [293, 164] on li "Info" at bounding box center [279, 165] width 130 height 37
select select
checkbox input "false"
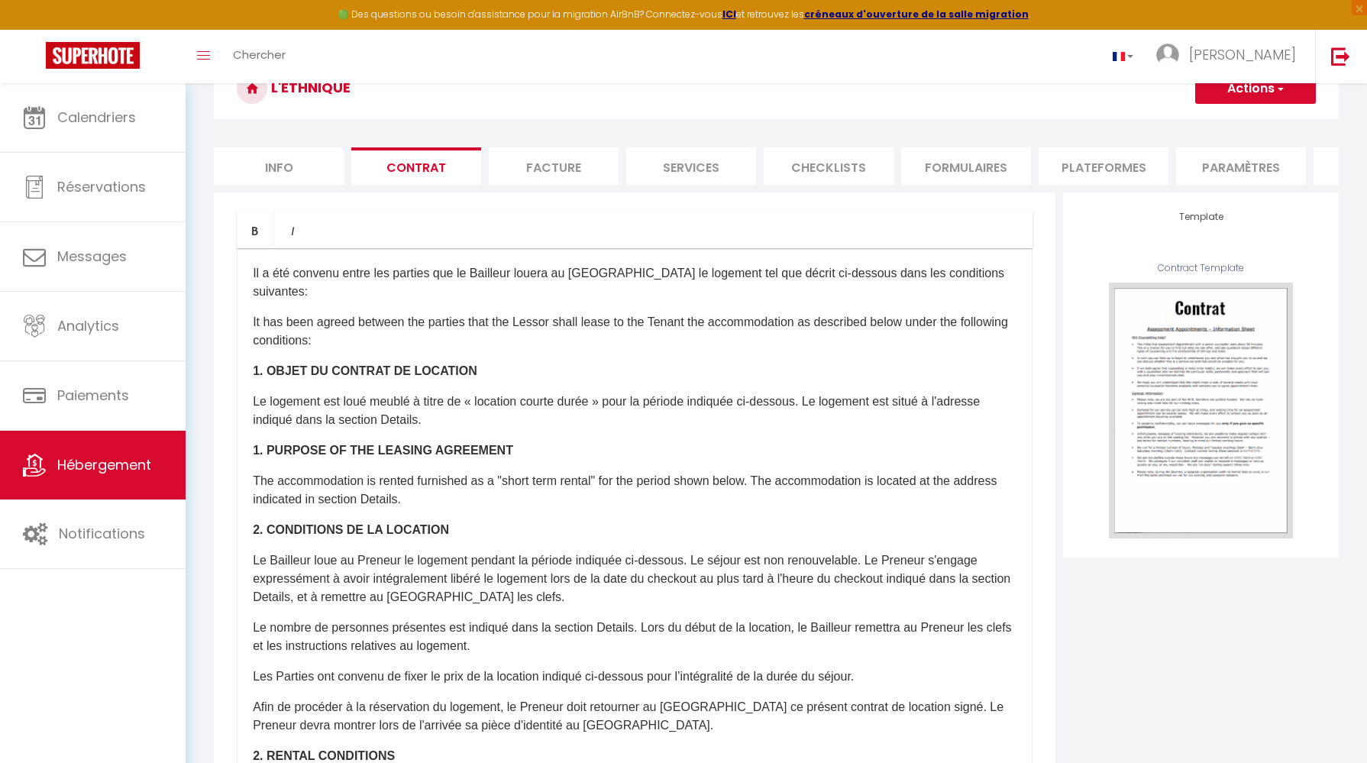
checkbox input "false"
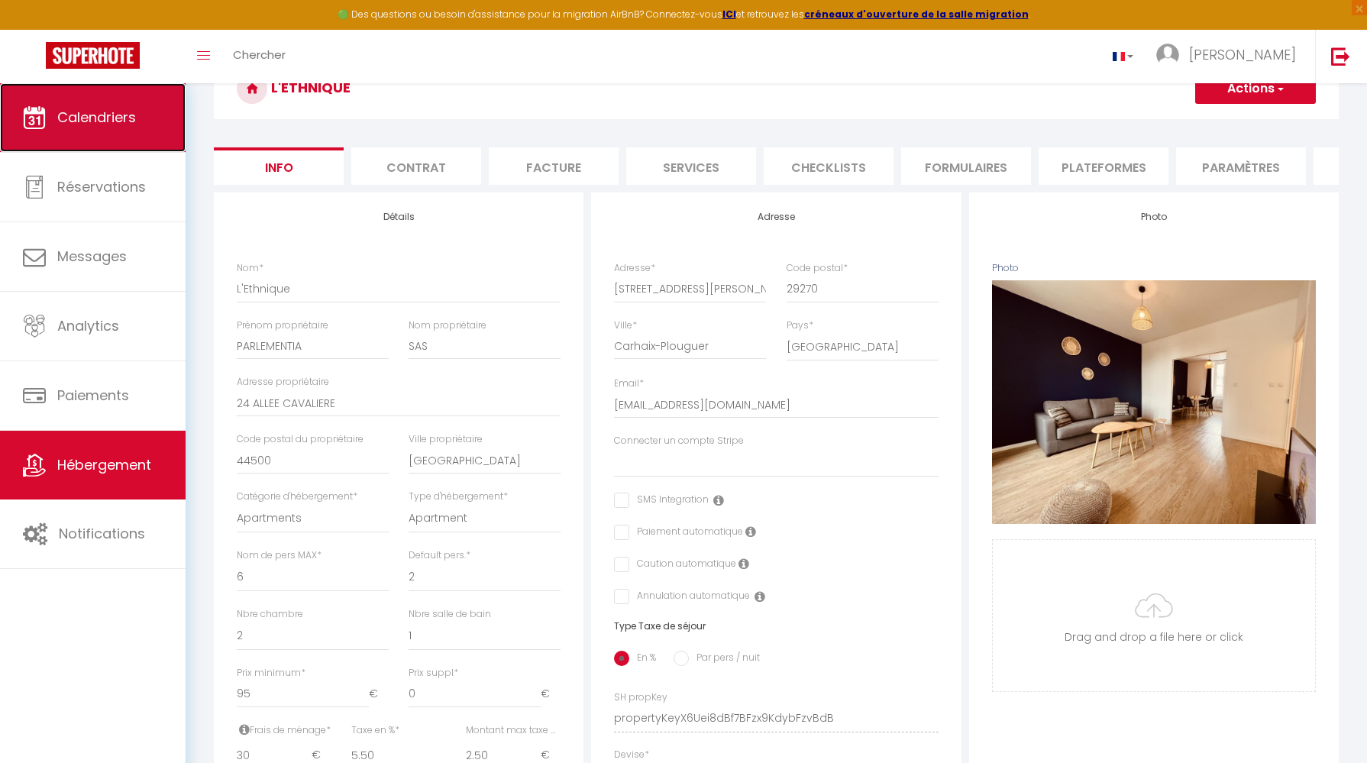
click at [121, 118] on span "Calendriers" at bounding box center [96, 117] width 79 height 19
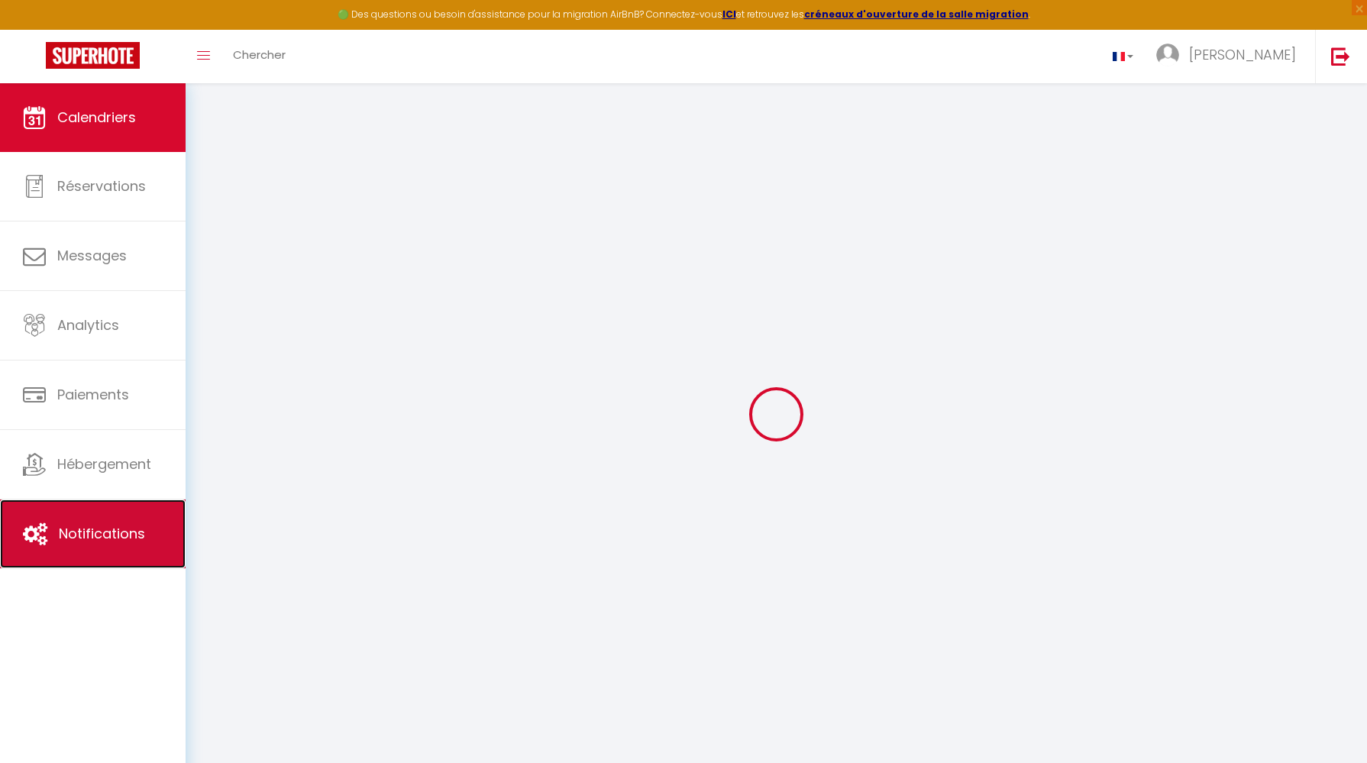
click at [113, 517] on link "Notifications" at bounding box center [93, 533] width 186 height 69
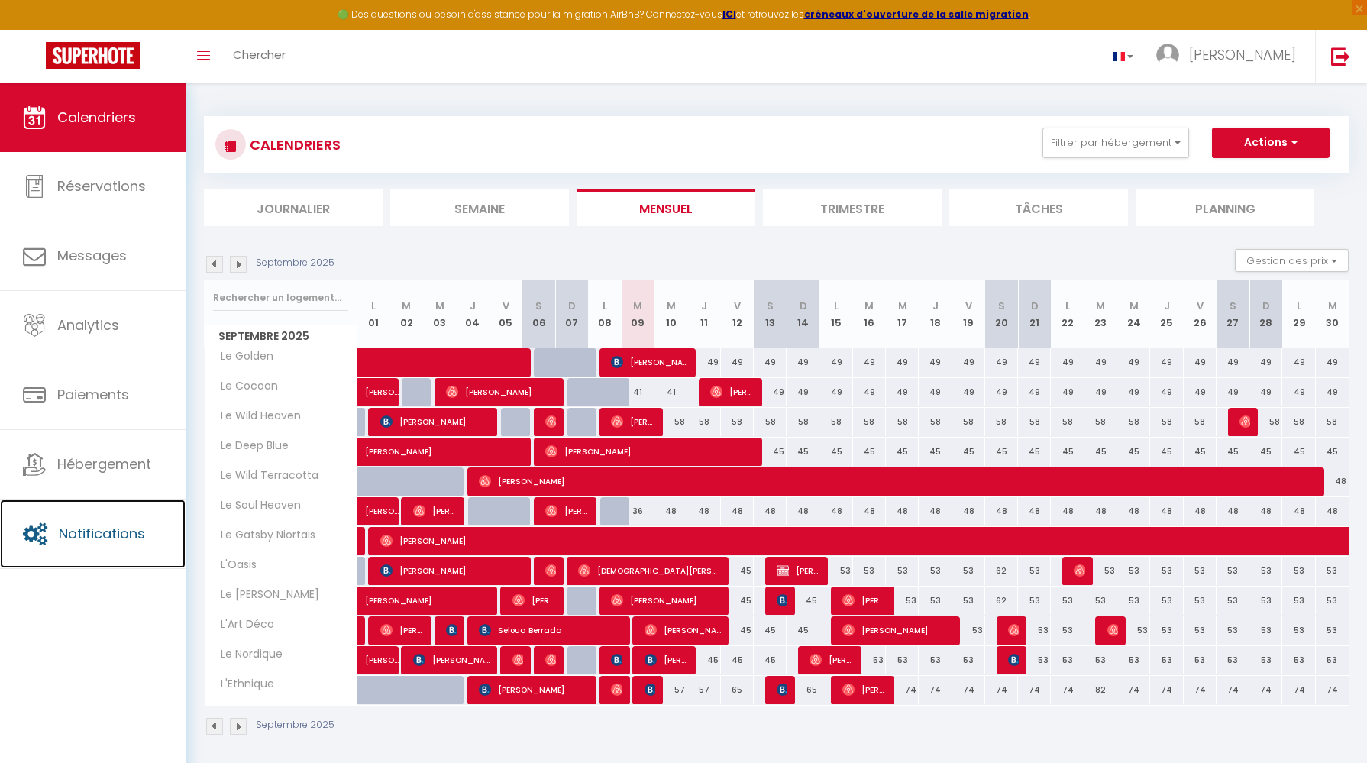
click at [113, 517] on link "Notifications" at bounding box center [93, 533] width 186 height 69
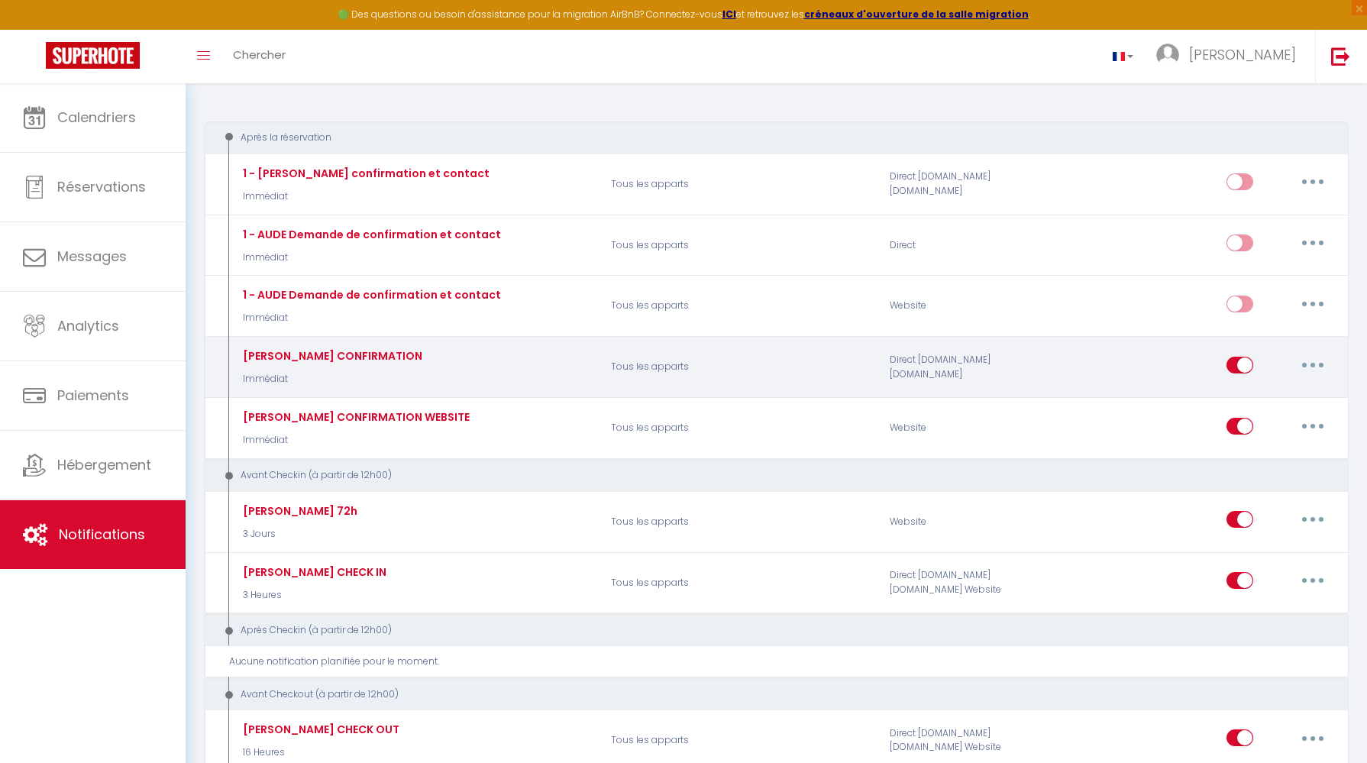
scroll to position [176, 0]
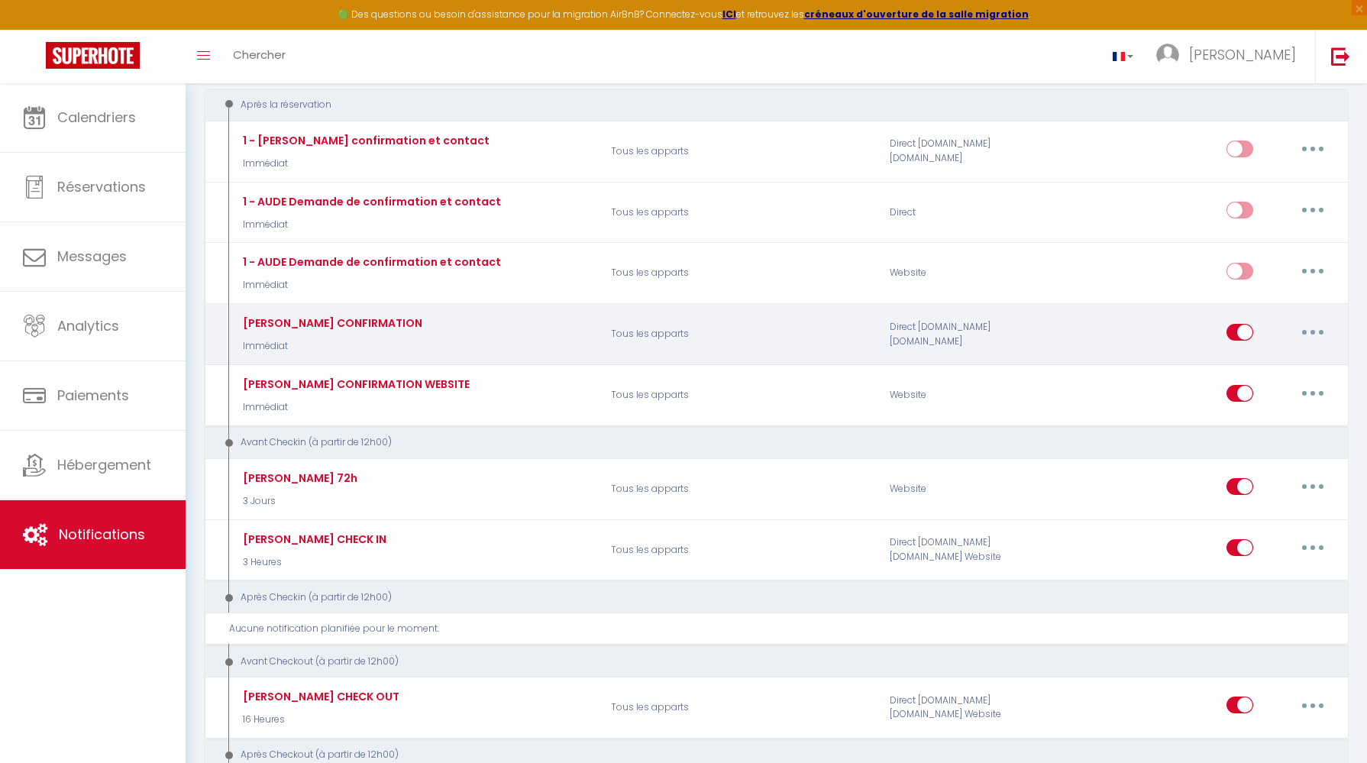
click at [1245, 331] on input "checkbox" at bounding box center [1239, 335] width 27 height 23
checkbox input "false"
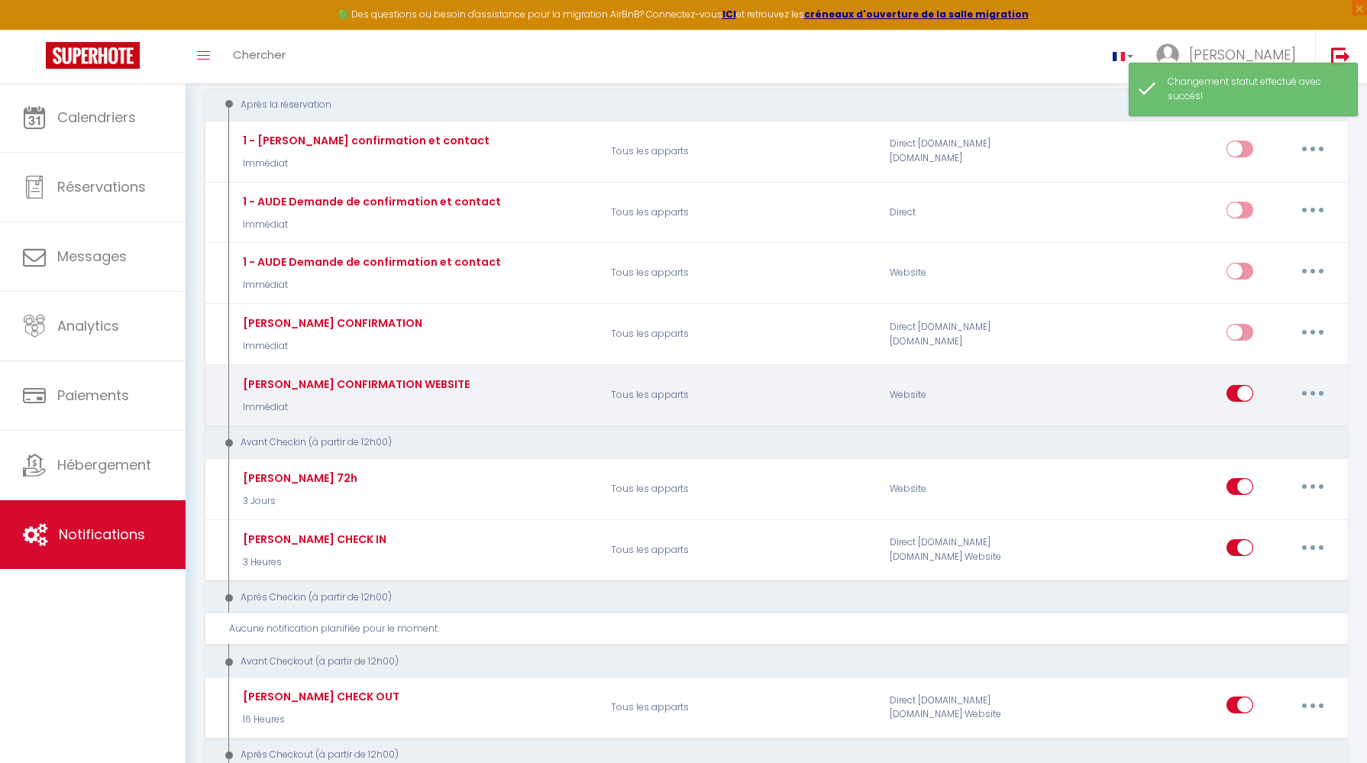
click at [1242, 393] on input "checkbox" at bounding box center [1239, 396] width 27 height 23
checkbox input "false"
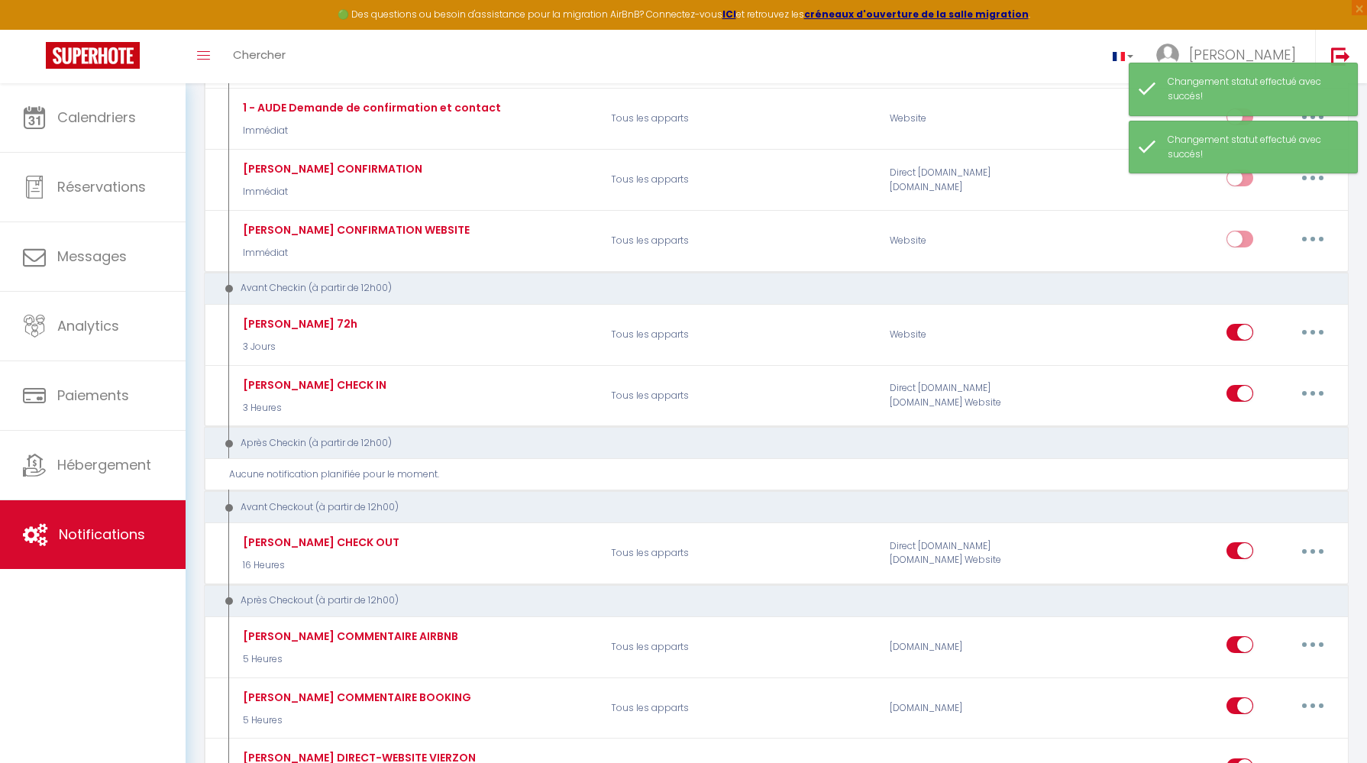
scroll to position [331, 0]
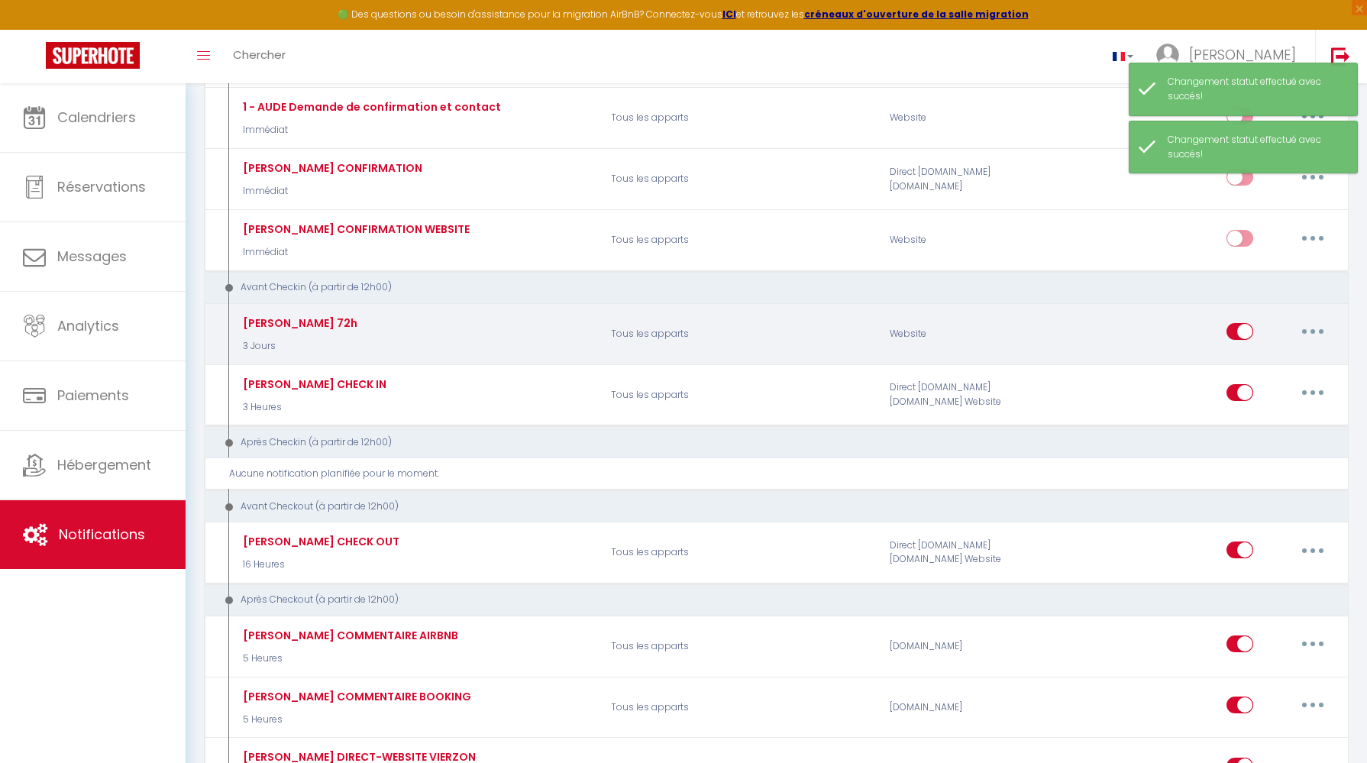
click at [1238, 328] on input "checkbox" at bounding box center [1239, 334] width 27 height 23
checkbox input "false"
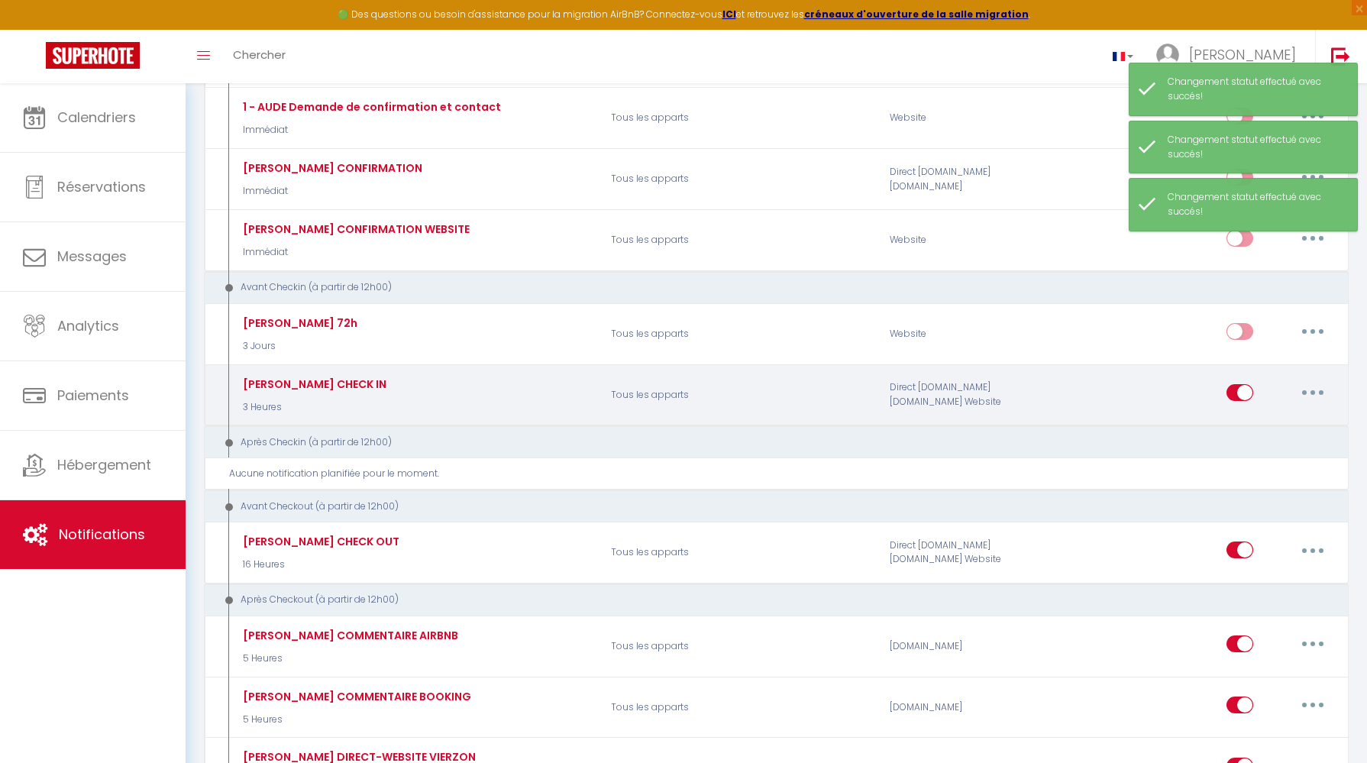
click at [1243, 388] on input "checkbox" at bounding box center [1239, 395] width 27 height 23
checkbox input "false"
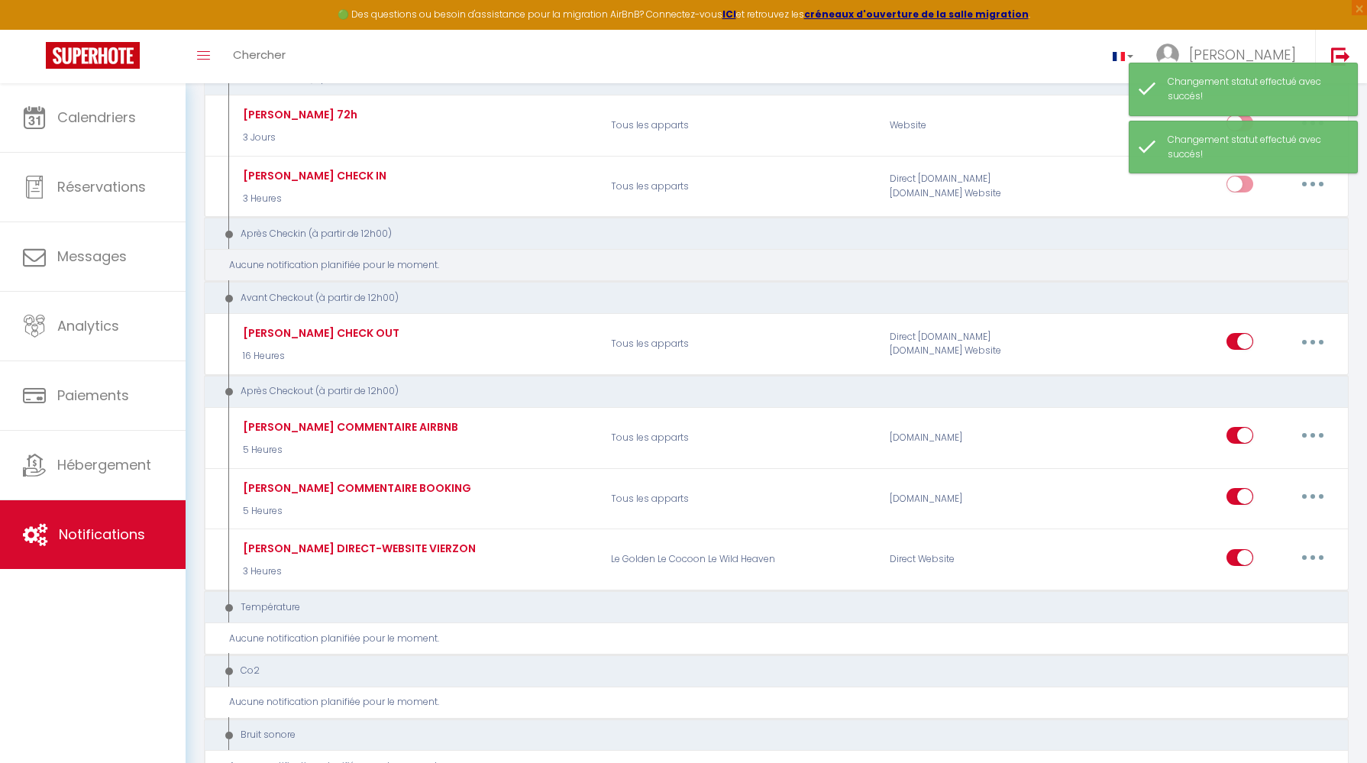
scroll to position [555, 0]
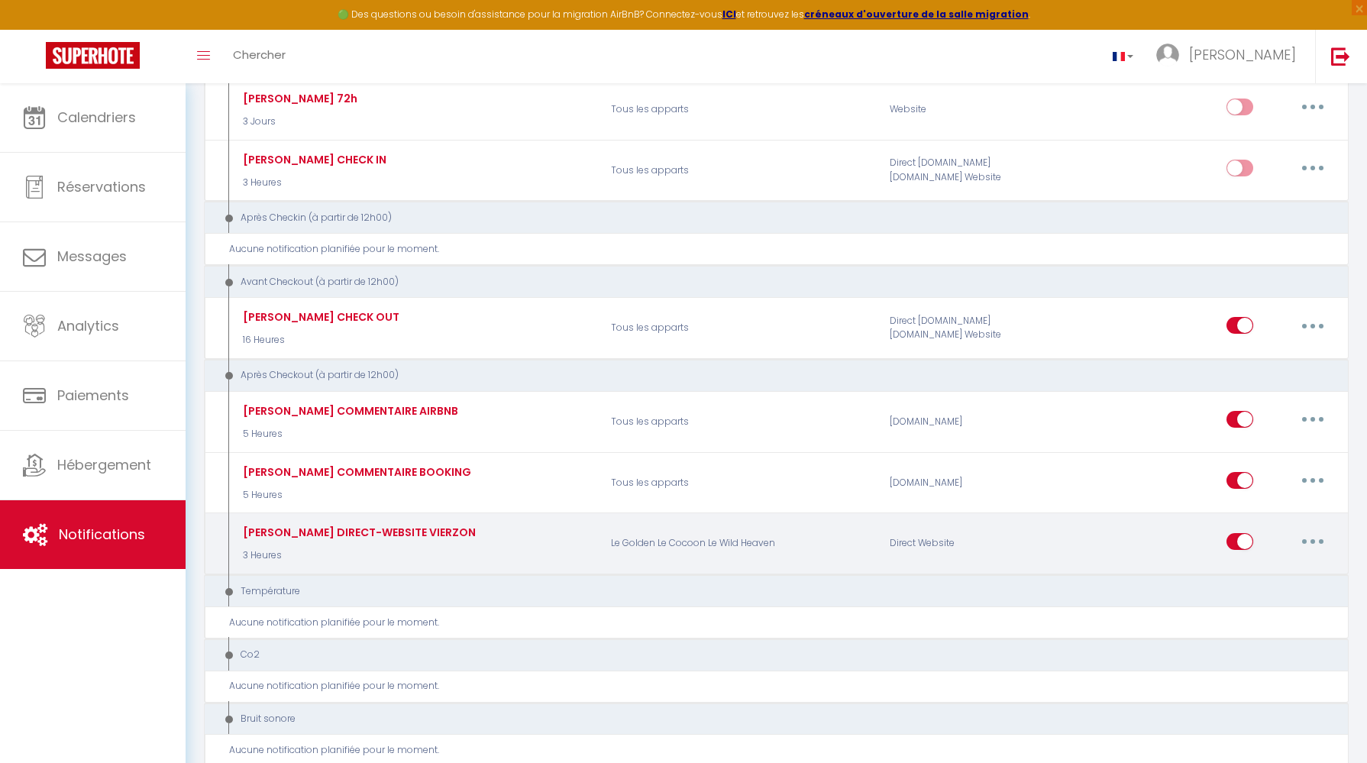
click at [1237, 540] on input "checkbox" at bounding box center [1239, 544] width 27 height 23
click at [1246, 535] on input "checkbox" at bounding box center [1239, 544] width 27 height 23
checkbox input "true"
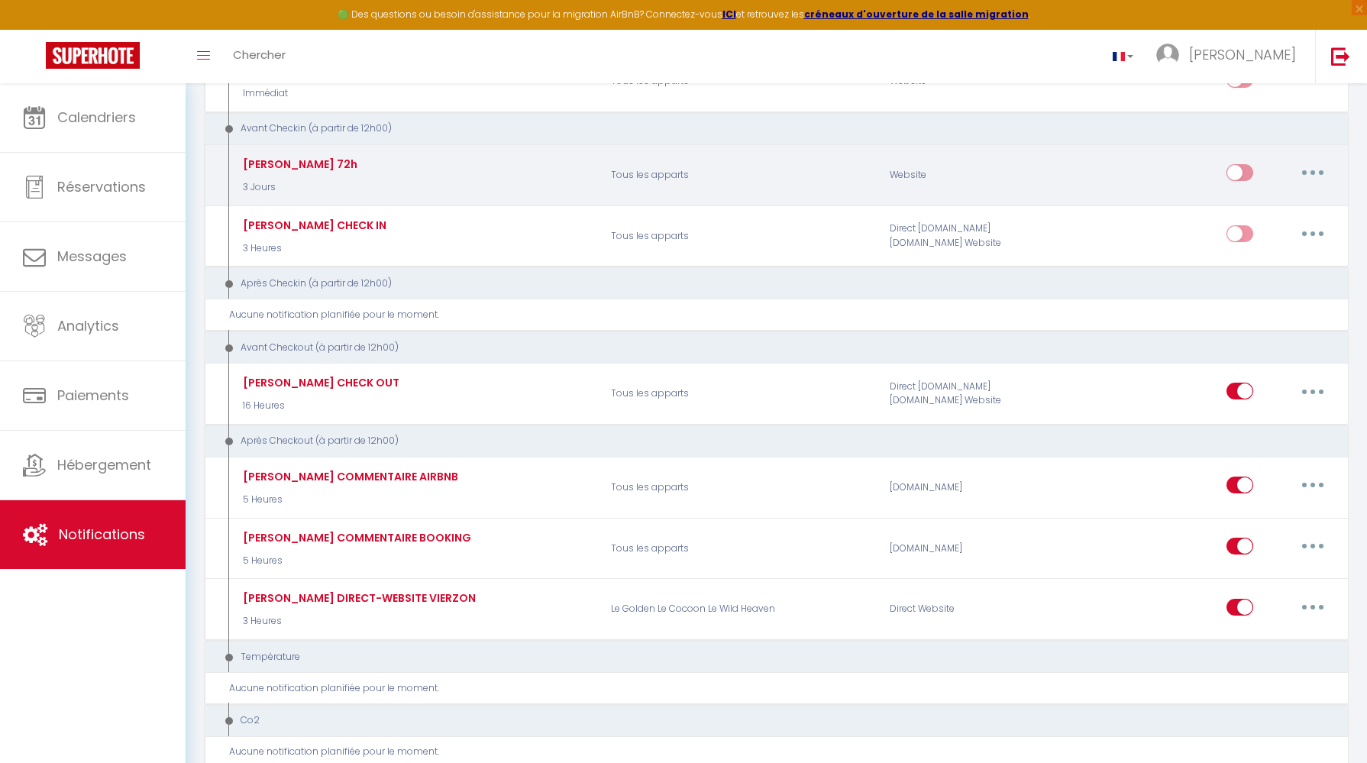
scroll to position [0, 0]
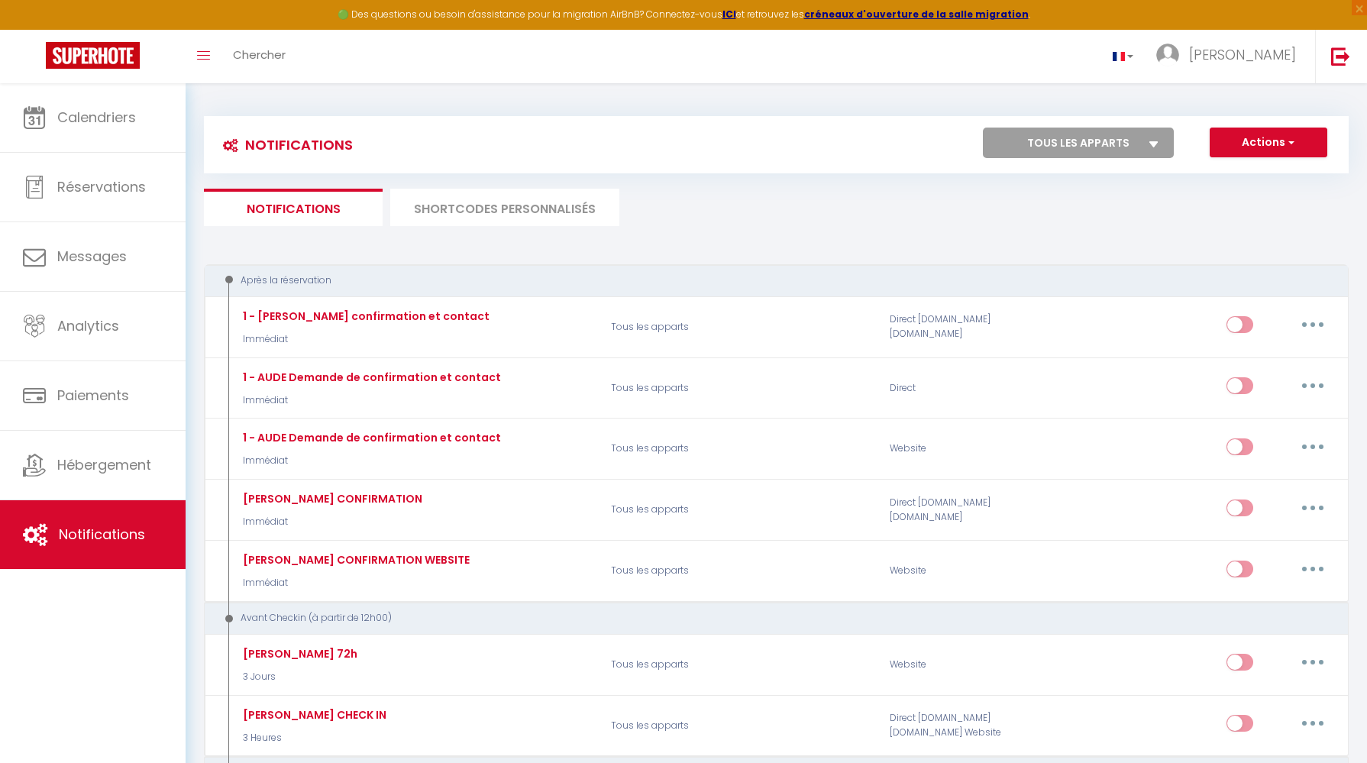
click at [502, 204] on li "SHORTCODES PERSONNALISÉS" at bounding box center [504, 207] width 229 height 37
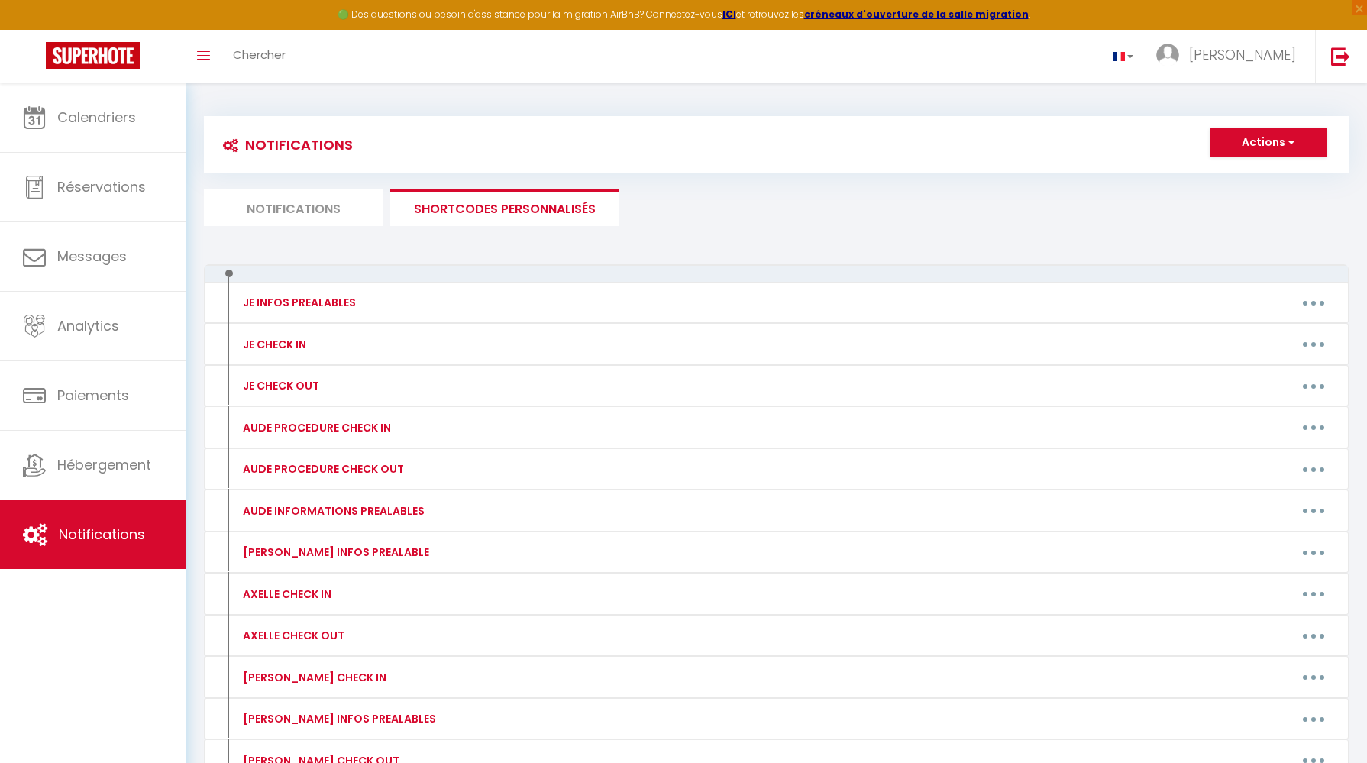
click at [299, 215] on li "Notifications" at bounding box center [293, 207] width 179 height 37
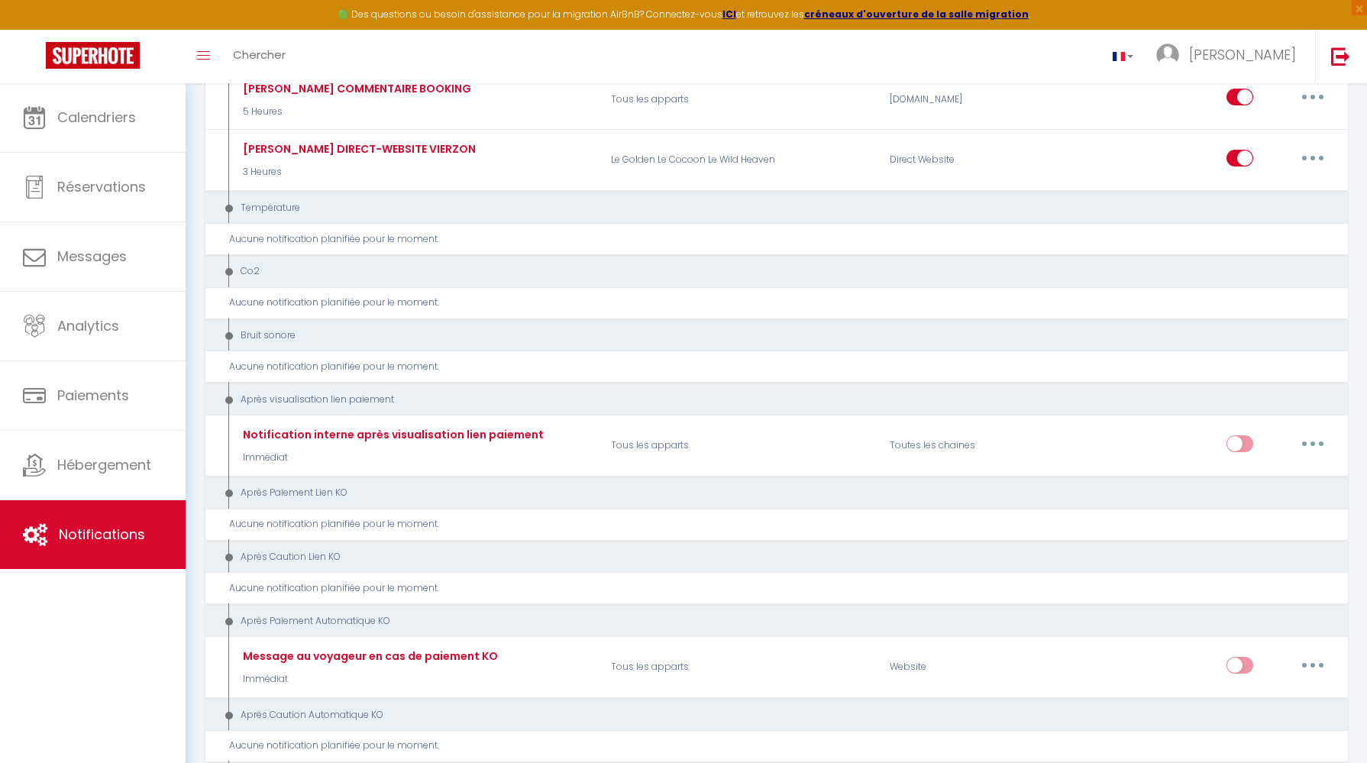
scroll to position [786, 0]
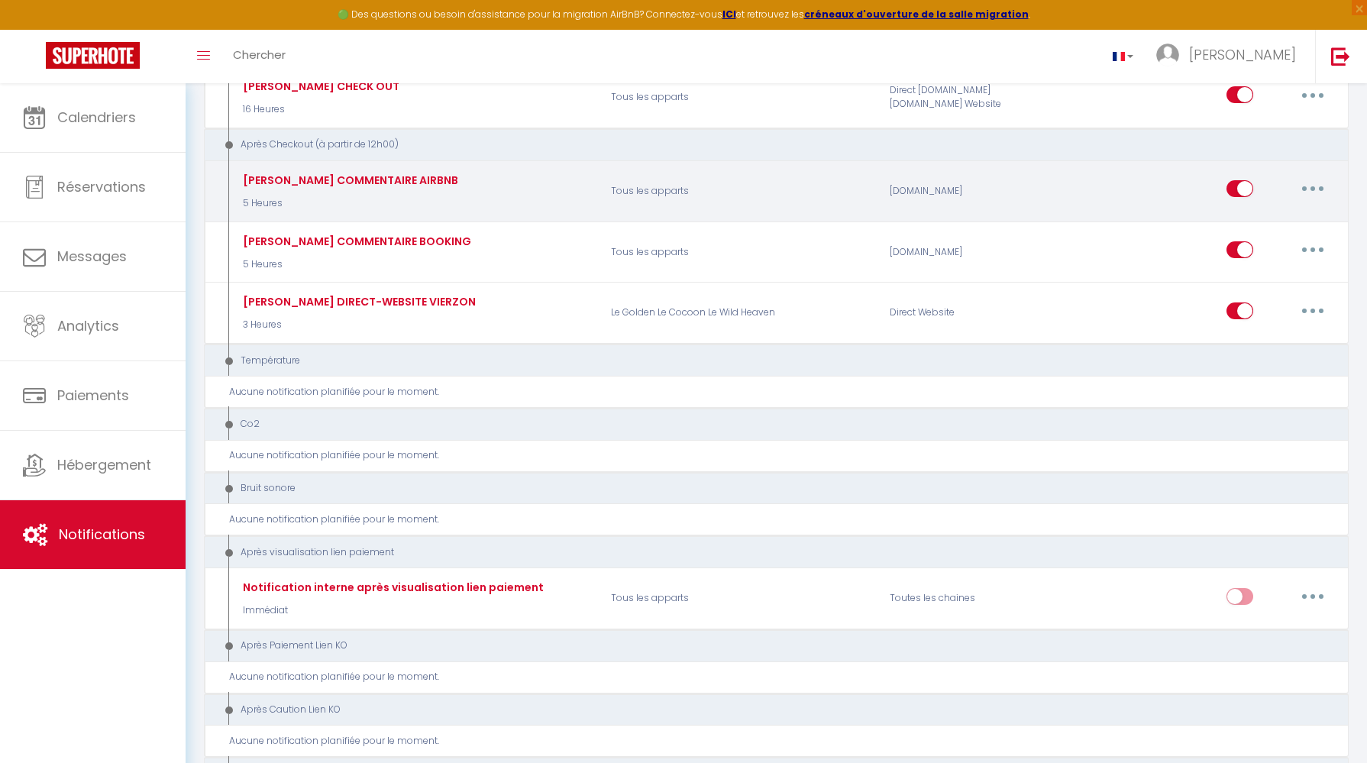
click at [1248, 187] on input "checkbox" at bounding box center [1239, 191] width 27 height 23
checkbox input "false"
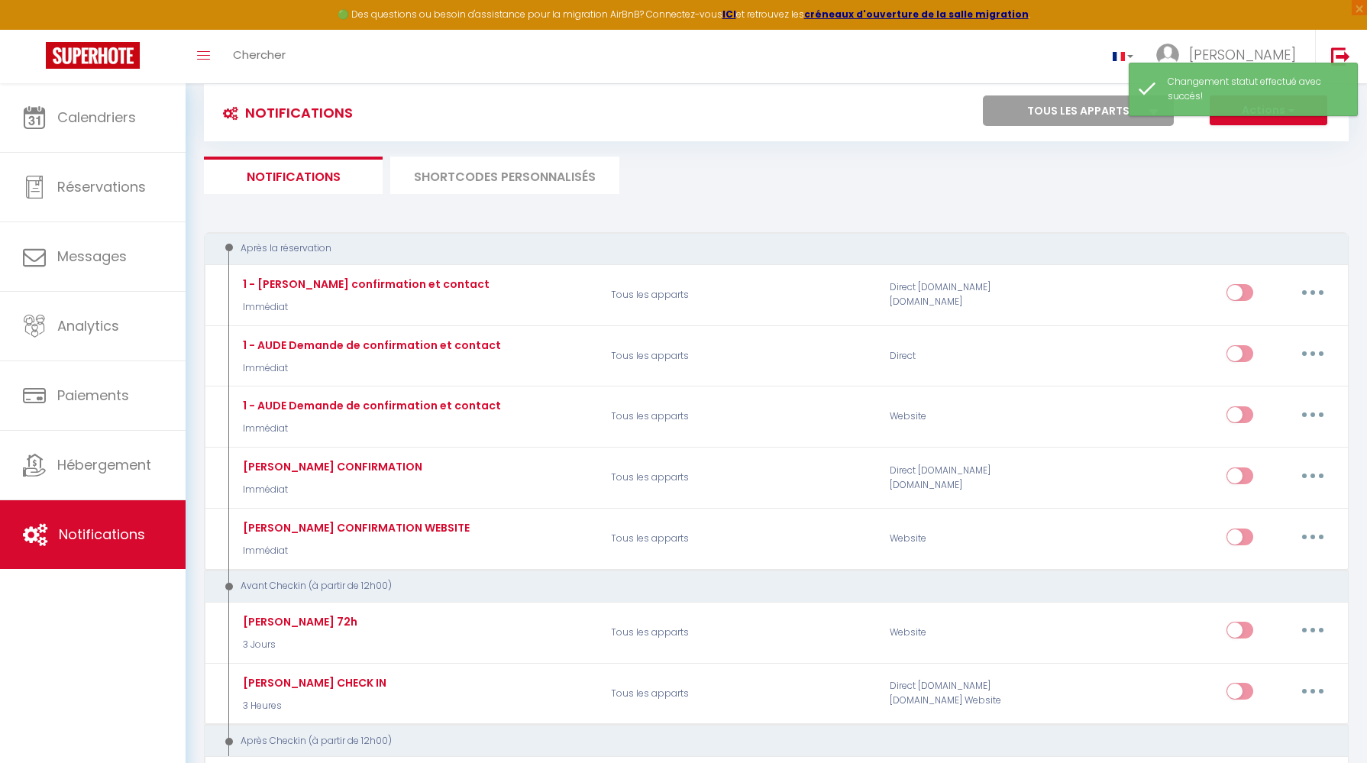
scroll to position [0, 0]
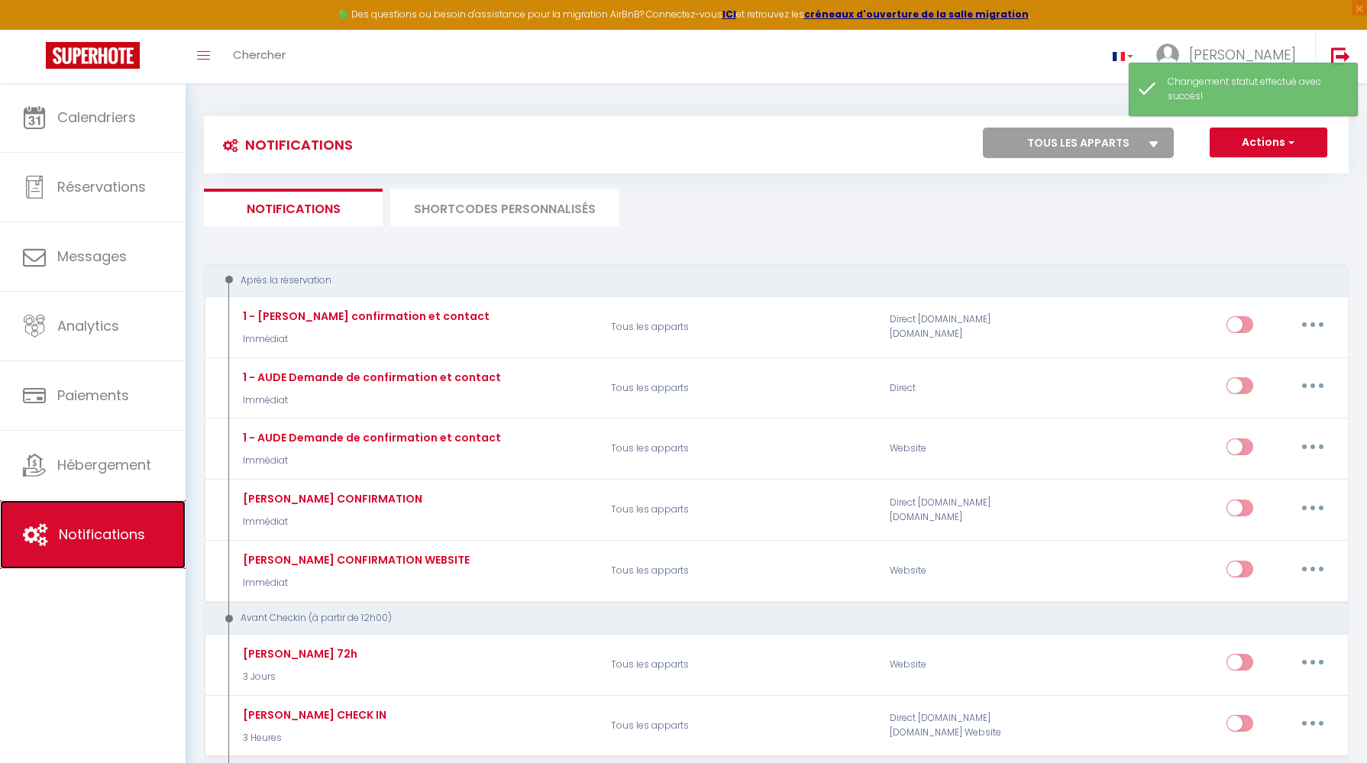
click at [150, 548] on link "Notifications" at bounding box center [93, 534] width 186 height 69
